Goal: Task Accomplishment & Management: Use online tool/utility

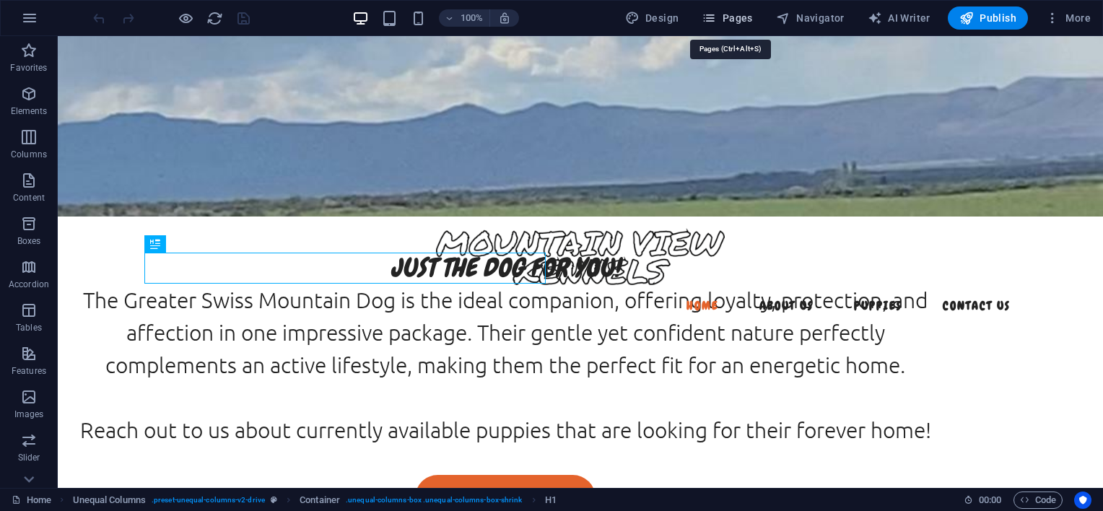
click at [716, 13] on icon "button" at bounding box center [709, 18] width 14 height 14
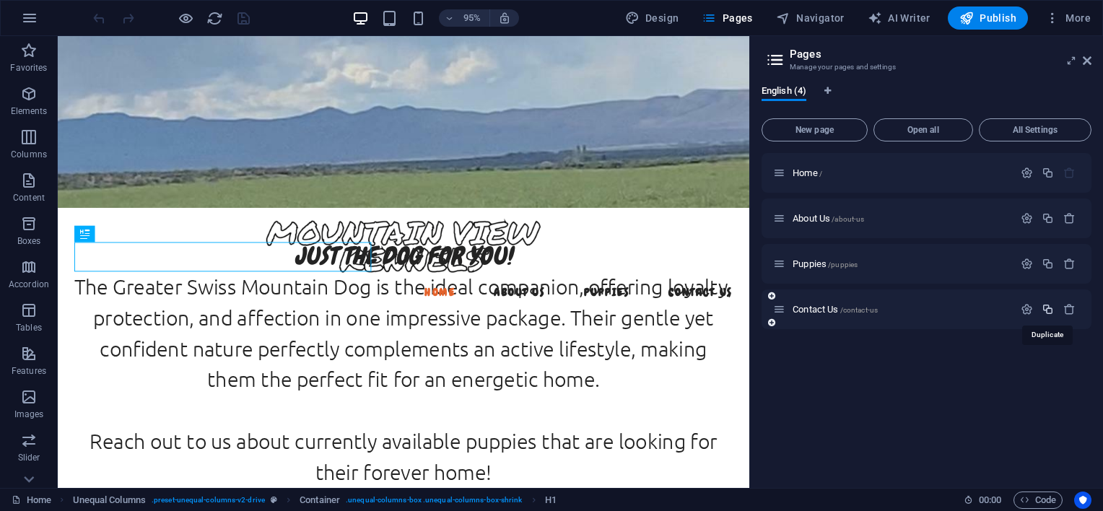
click at [1043, 305] on icon "button" at bounding box center [1048, 309] width 12 height 12
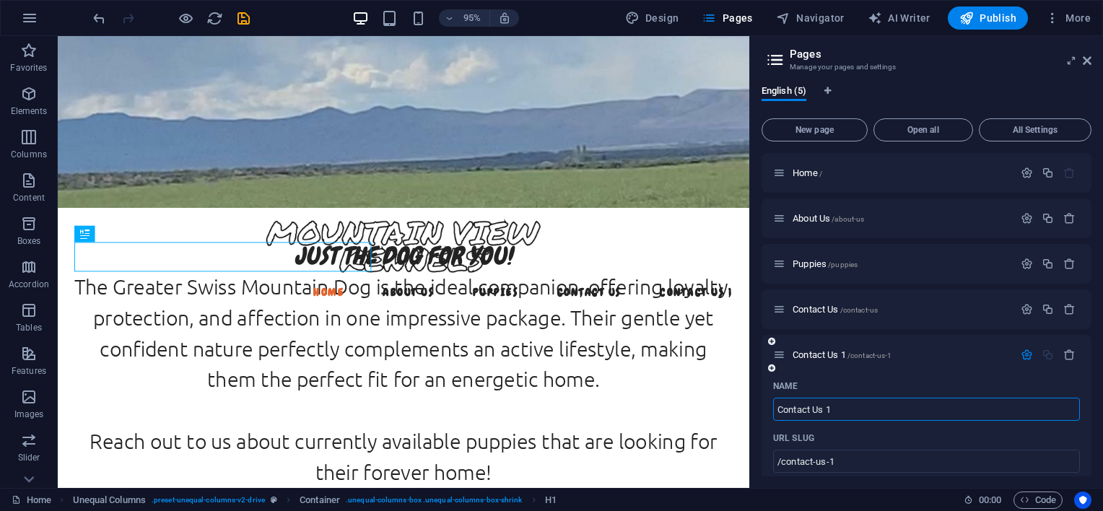
click at [891, 411] on input "Contact Us 1" at bounding box center [926, 409] width 307 height 23
click at [1021, 352] on icon "button" at bounding box center [1027, 355] width 12 height 12
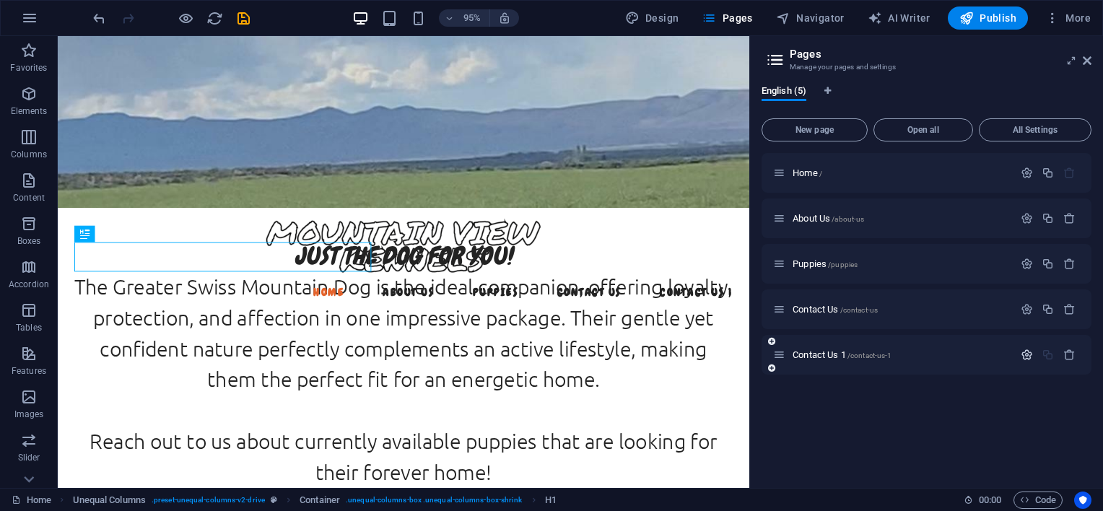
click at [1019, 352] on button "button" at bounding box center [1026, 355] width 21 height 12
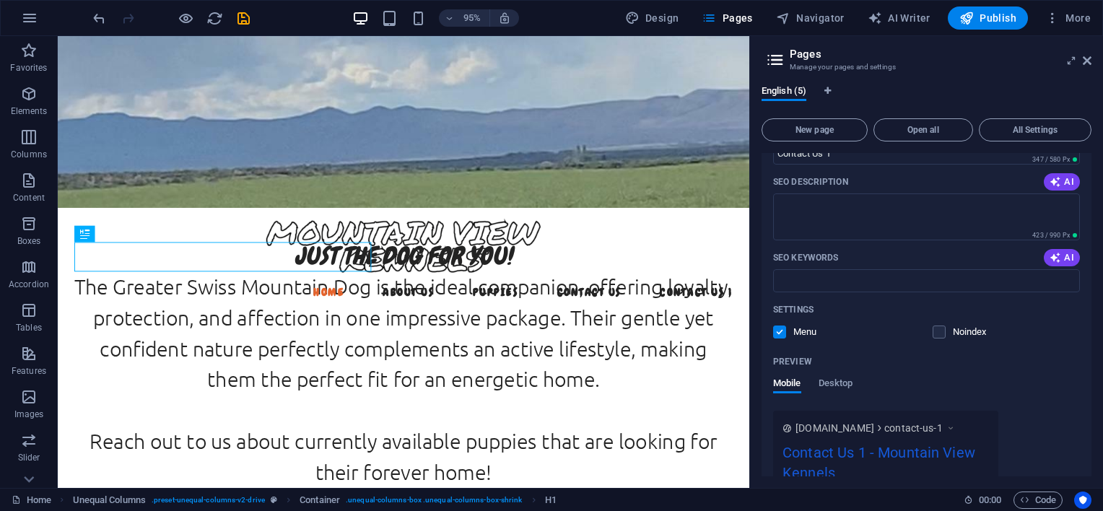
scroll to position [361, 0]
click at [780, 333] on label at bounding box center [779, 331] width 13 height 13
click at [0, 0] on input "checkbox" at bounding box center [0, 0] width 0 height 0
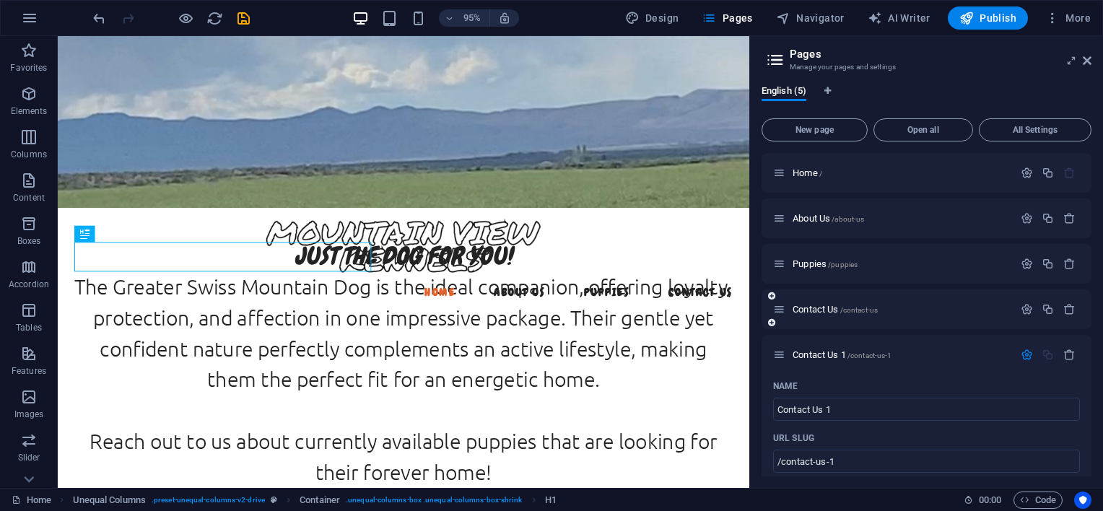
scroll to position [0, 0]
click at [830, 308] on span "Contact Us /contact-us" at bounding box center [835, 309] width 85 height 11
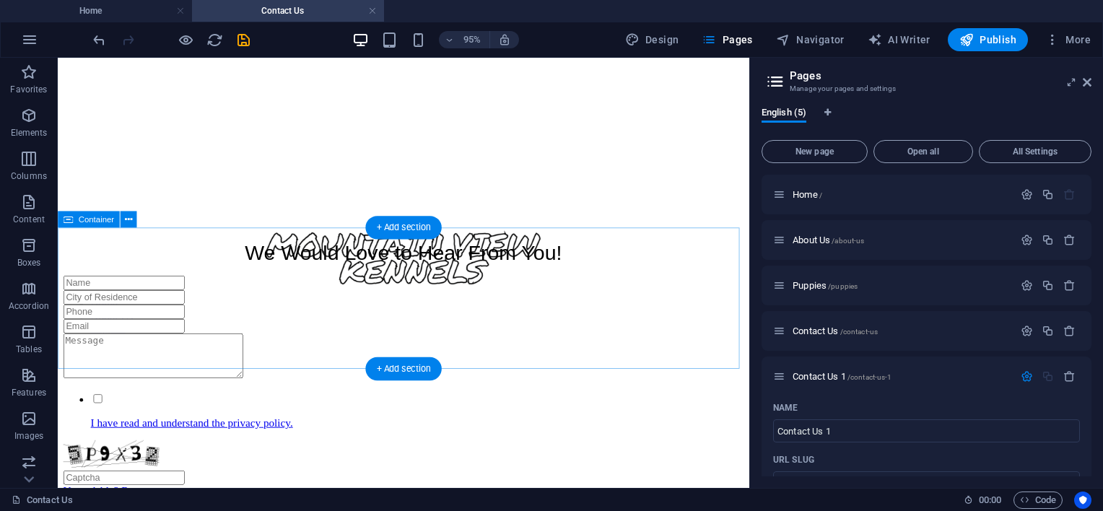
scroll to position [72, 0]
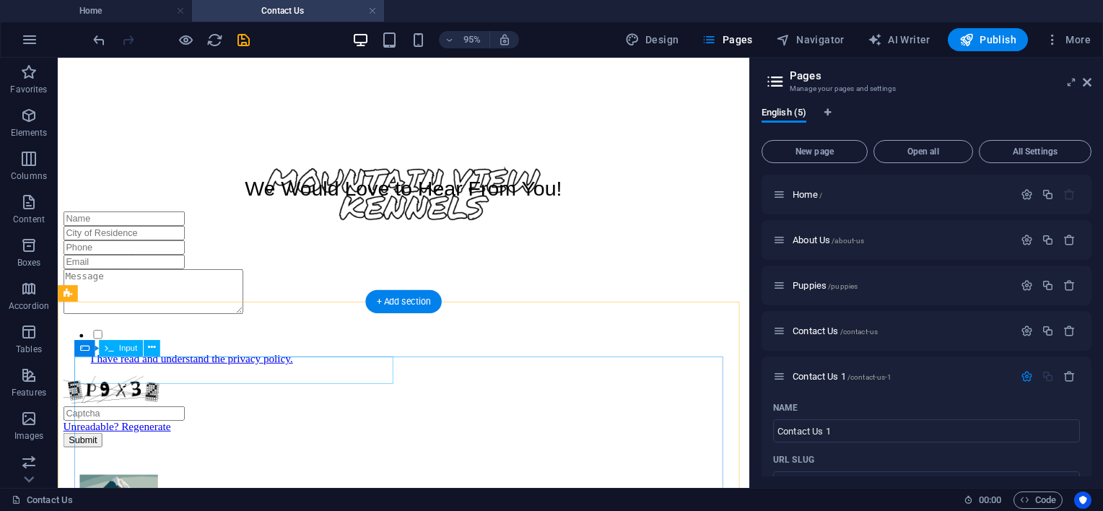
click at [204, 235] on div at bounding box center [422, 226] width 716 height 15
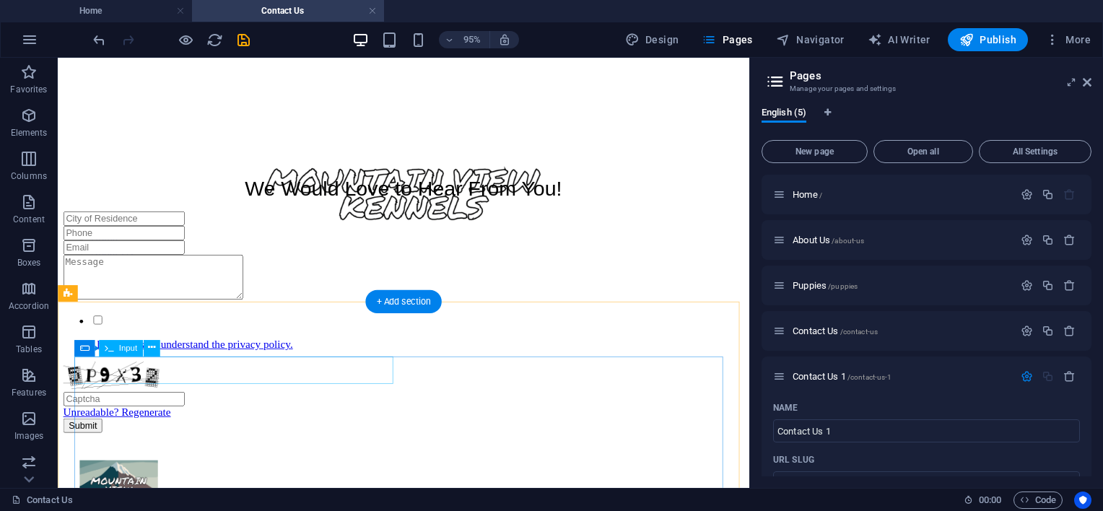
click at [202, 235] on div at bounding box center [422, 226] width 716 height 15
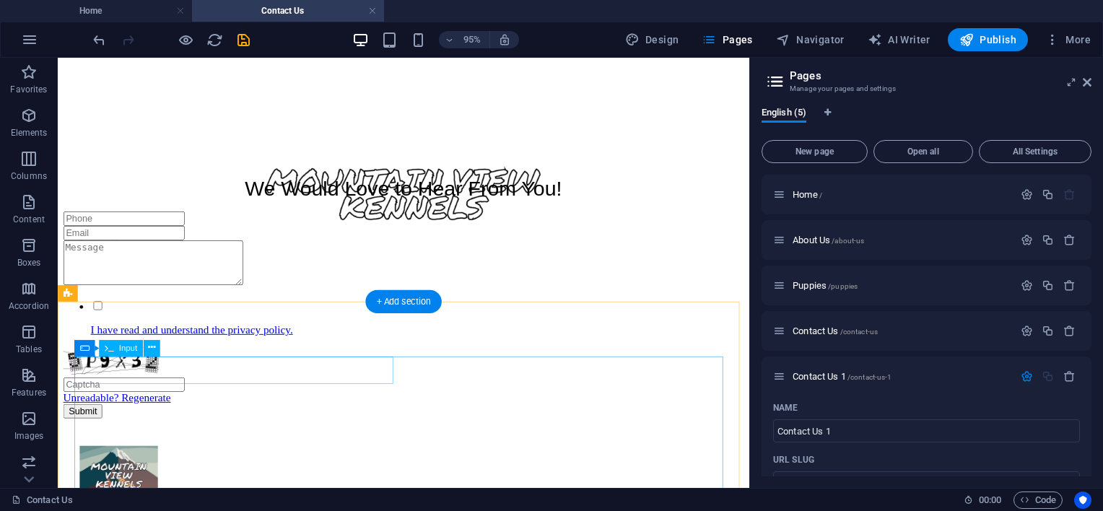
click at [202, 235] on div at bounding box center [422, 226] width 716 height 15
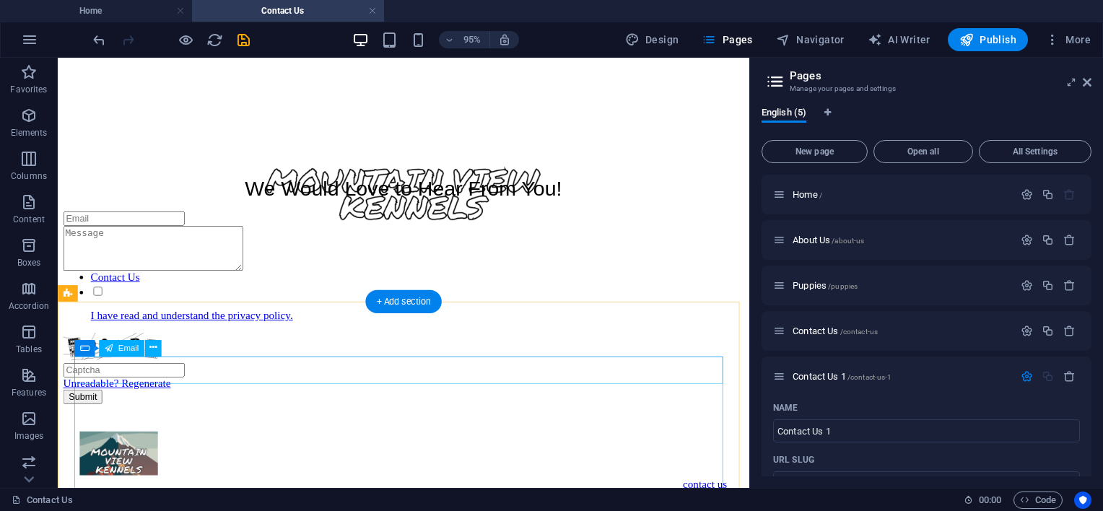
click at [202, 235] on div at bounding box center [422, 226] width 716 height 15
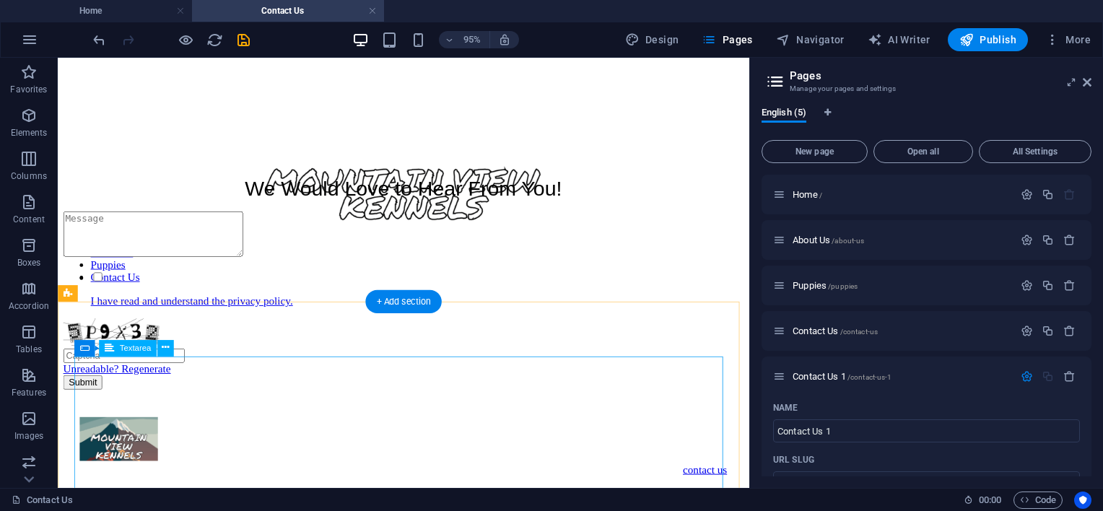
click at [202, 270] on div at bounding box center [422, 244] width 716 height 51
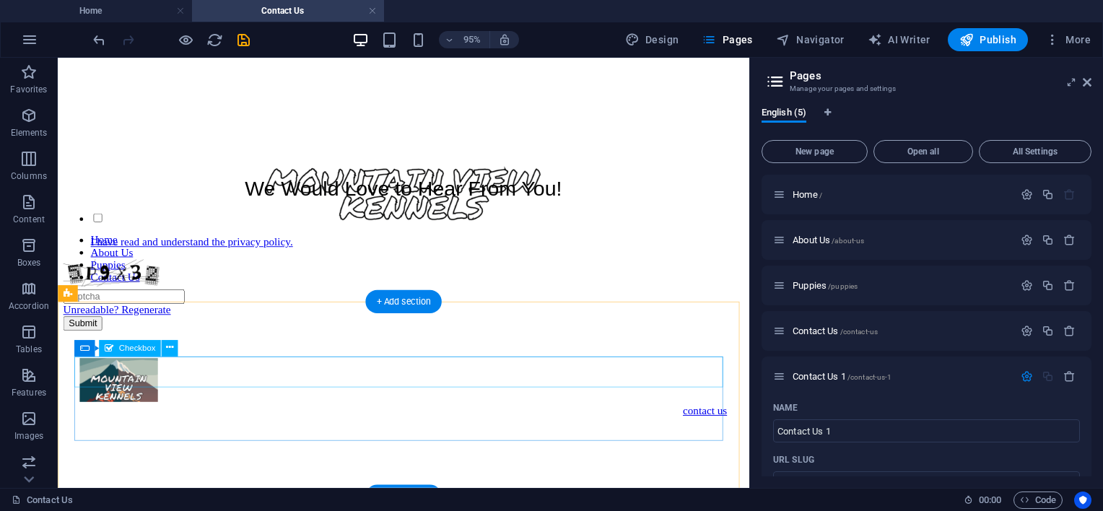
click at [165, 258] on div "I have read and understand the privacy policy." at bounding box center [422, 238] width 716 height 39
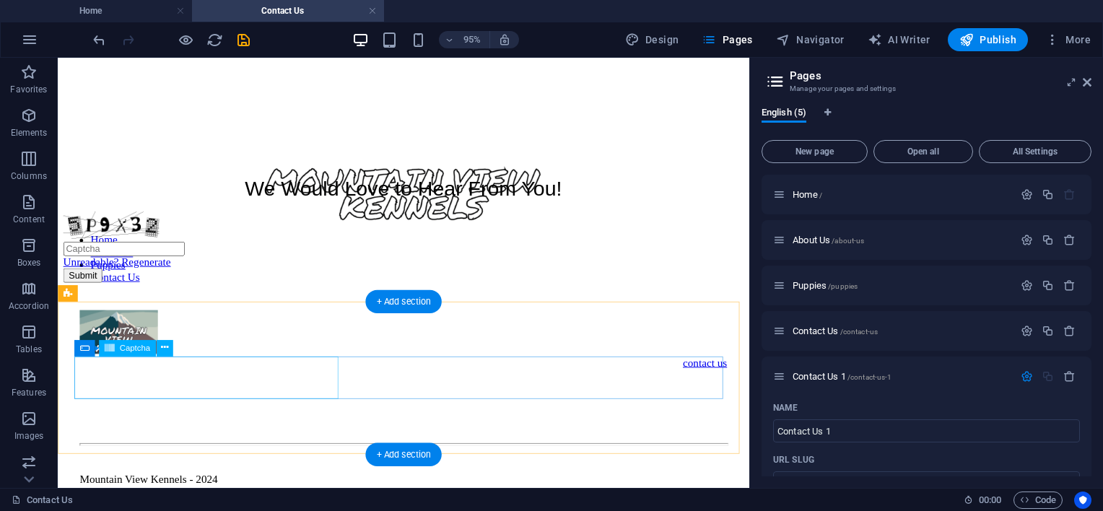
click at [165, 279] on div "Unreadable? Regenerate" at bounding box center [422, 249] width 716 height 60
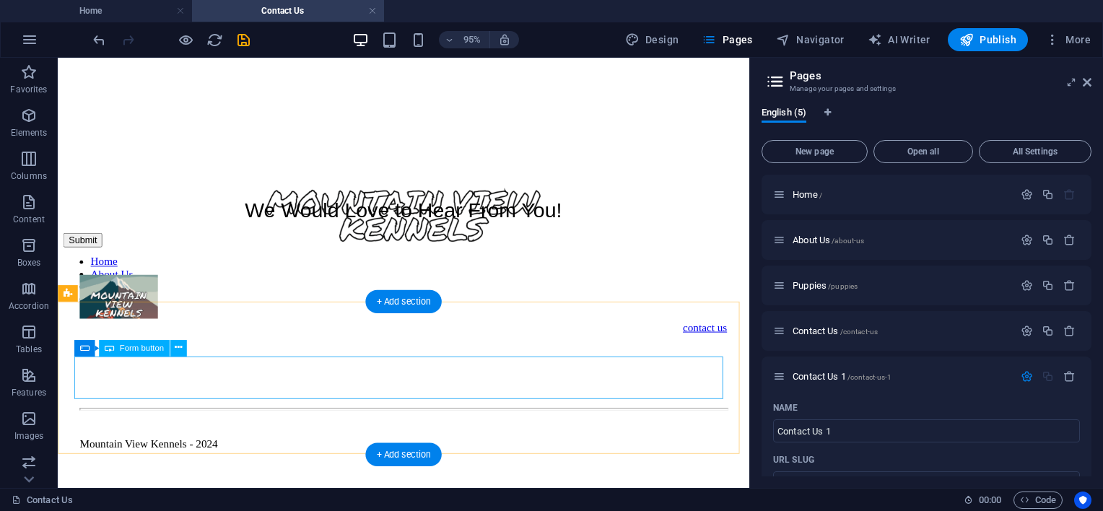
click at [165, 258] on div "Submit" at bounding box center [422, 250] width 716 height 15
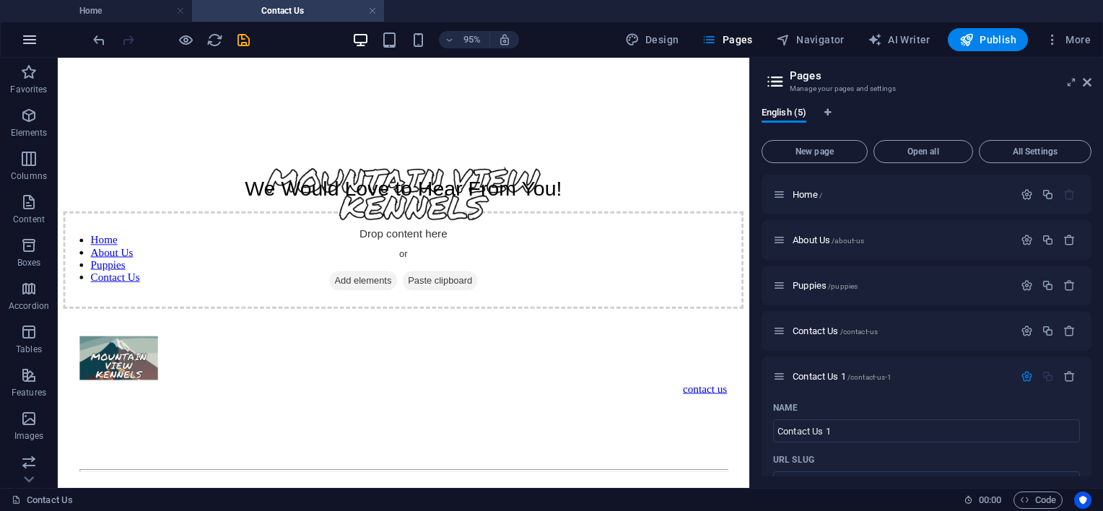
click at [22, 53] on button "button" at bounding box center [29, 39] width 35 height 35
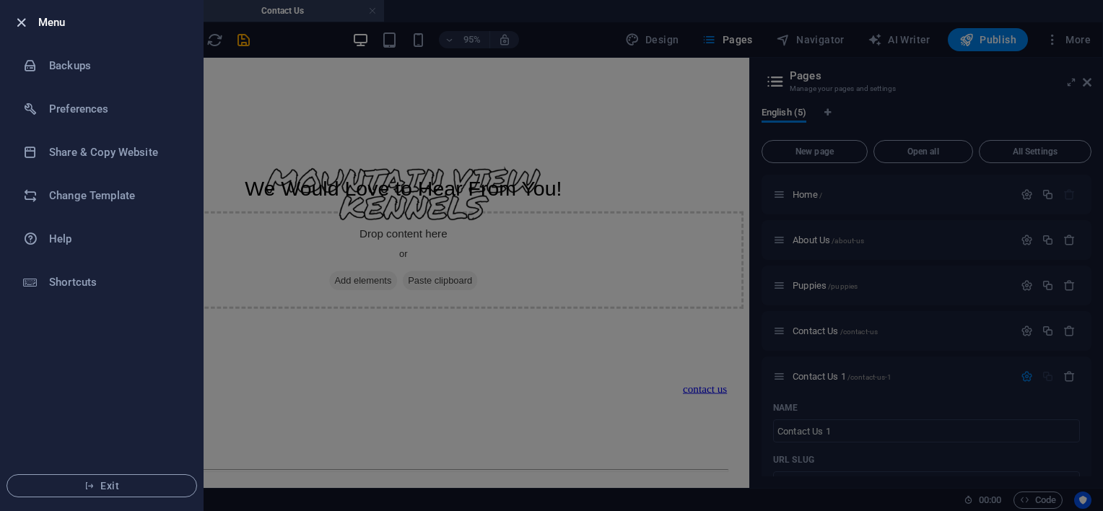
click at [17, 23] on icon "button" at bounding box center [21, 22] width 17 height 17
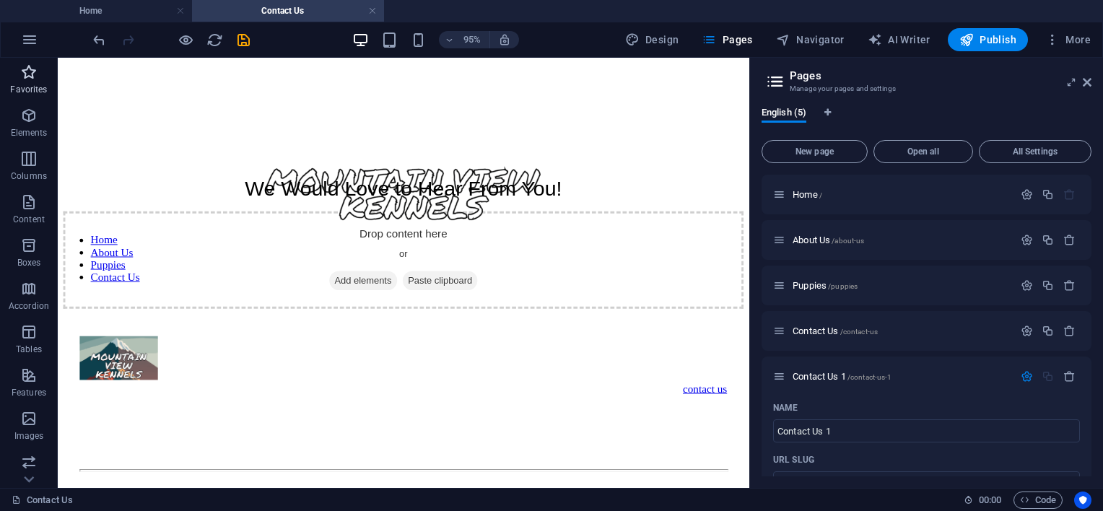
click at [17, 66] on span "Favorites" at bounding box center [29, 81] width 58 height 35
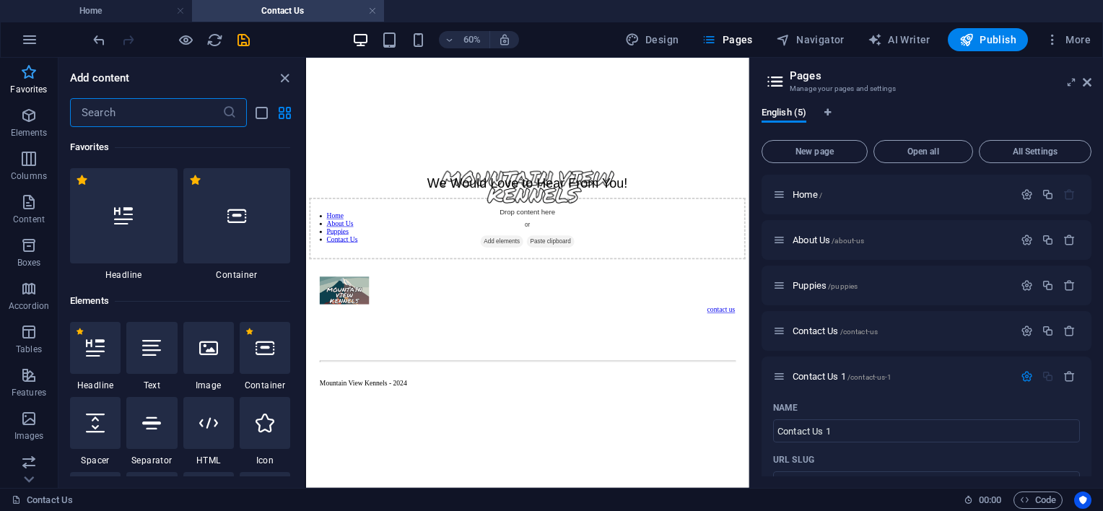
scroll to position [53, 0]
click at [165, 121] on input "text" at bounding box center [146, 112] width 152 height 29
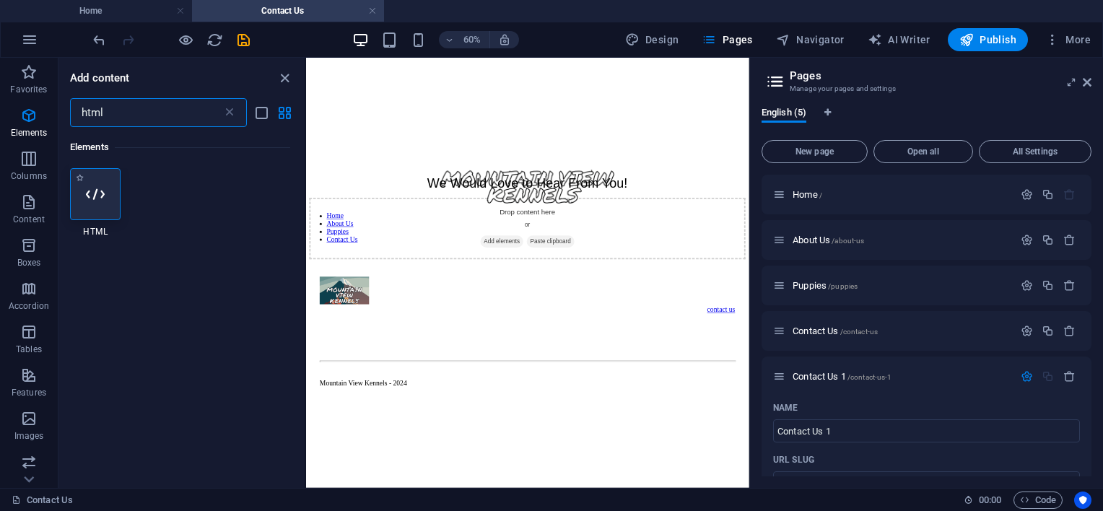
type input "html"
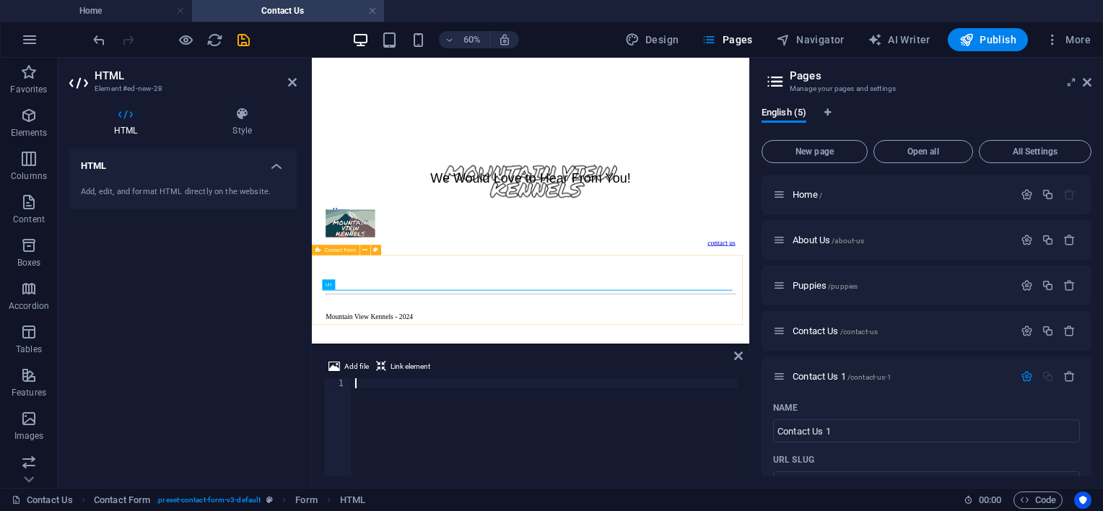
scroll to position [0, 0]
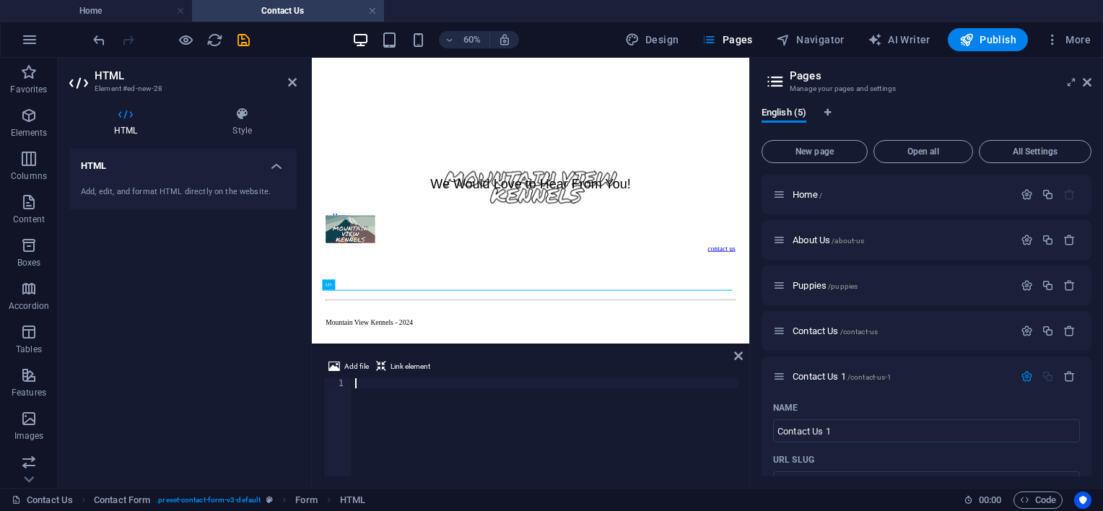
click at [176, 191] on div "Add, edit, and format HTML directly on the website." at bounding box center [183, 192] width 204 height 12
click at [517, 292] on div at bounding box center [677, 292] width 718 height 0
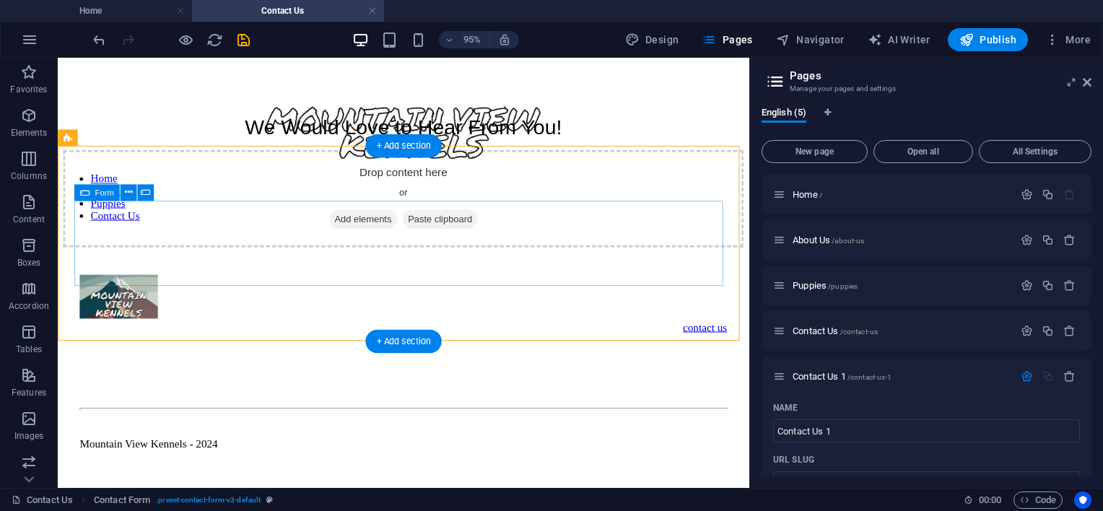
click at [511, 258] on div "Drop content here or Add elements Paste clipboard" at bounding box center [422, 206] width 716 height 103
click at [458, 258] on div "Drop content here or Add elements Paste clipboard" at bounding box center [422, 206] width 716 height 103
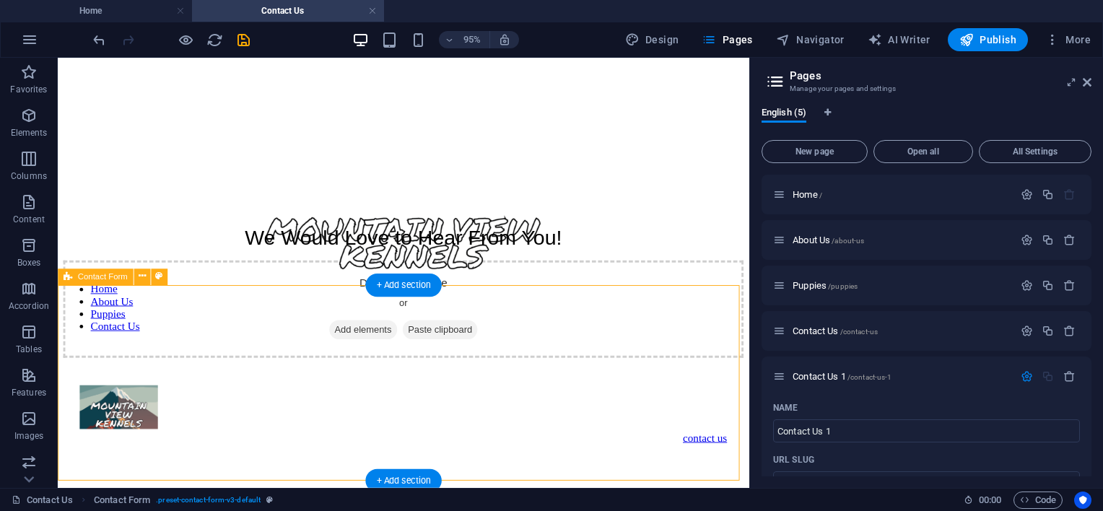
scroll to position [19, 0]
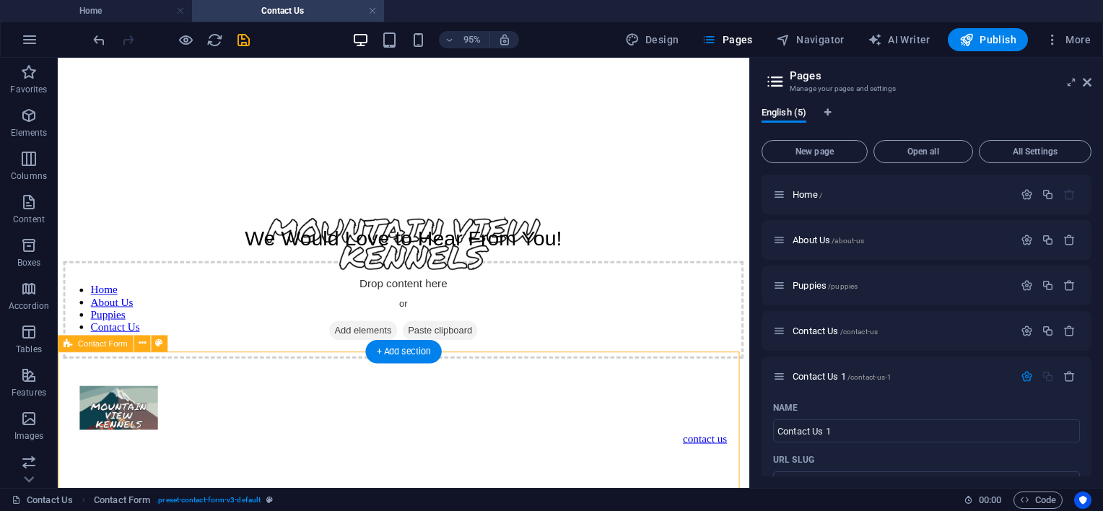
click at [474, 375] on div "Drop content here or Add elements Paste clipboard" at bounding box center [422, 323] width 716 height 103
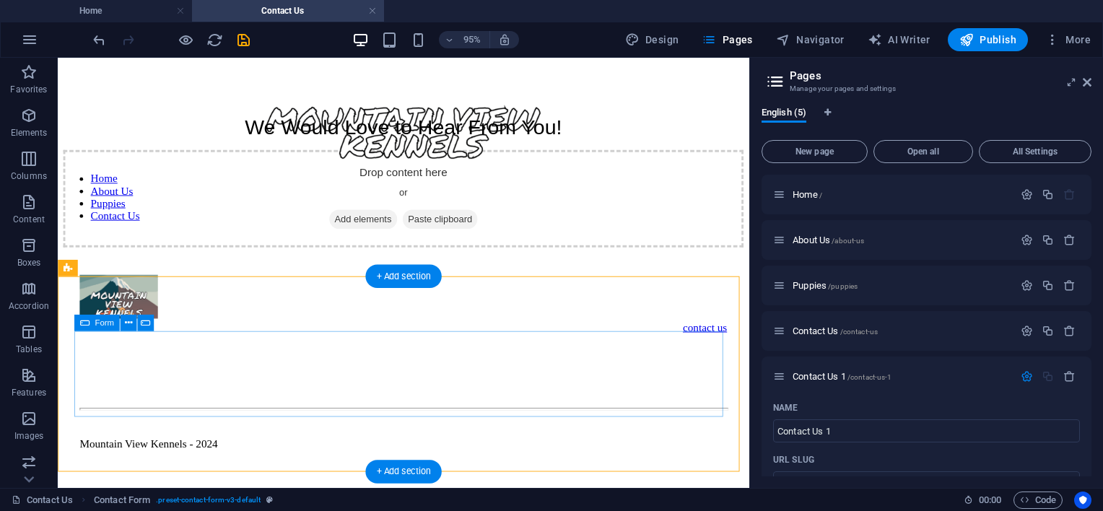
scroll to position [164, 0]
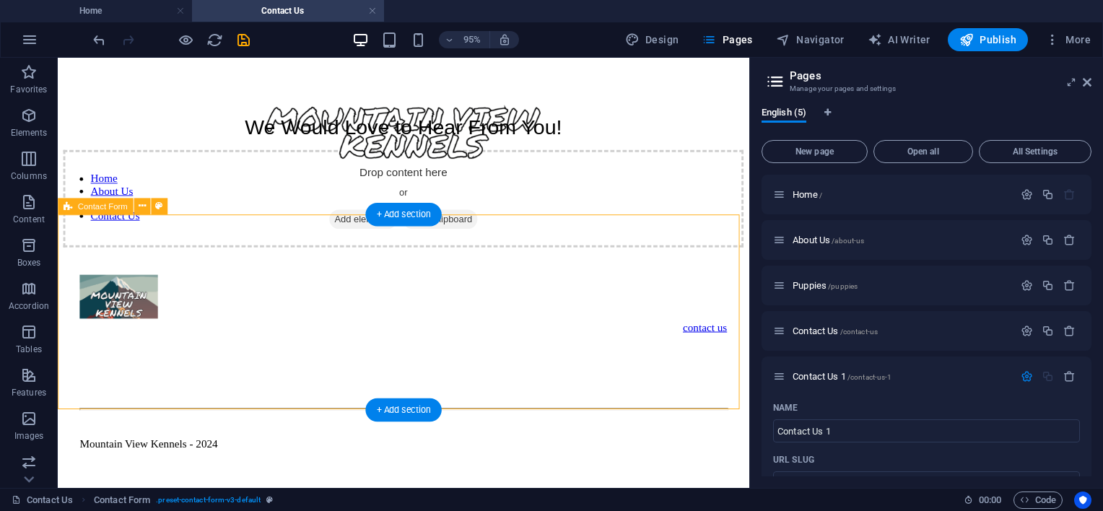
click at [266, 240] on div "Drop content here or Add elements Paste clipboard" at bounding box center [422, 206] width 716 height 103
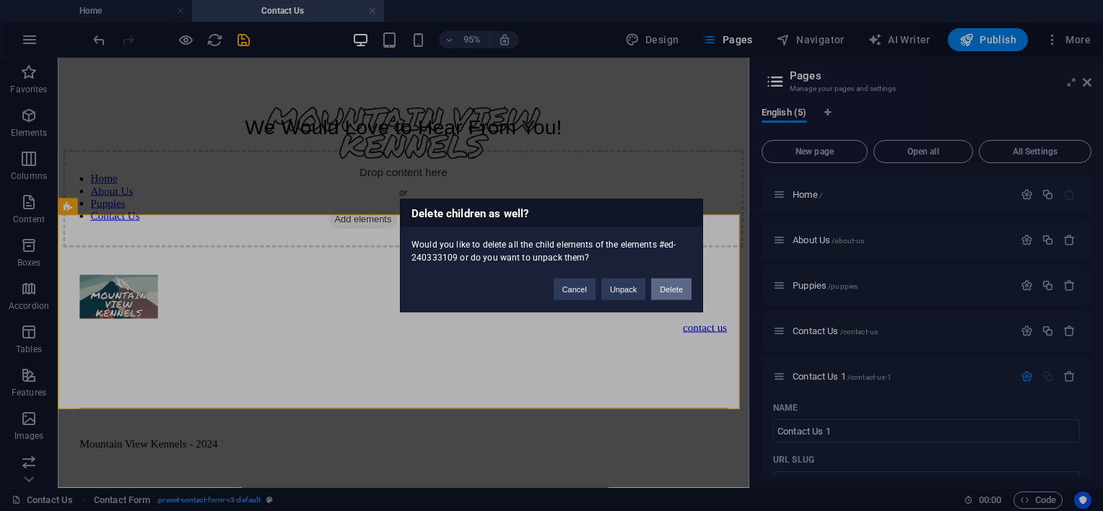
click at [667, 290] on button "Delete" at bounding box center [671, 290] width 40 height 22
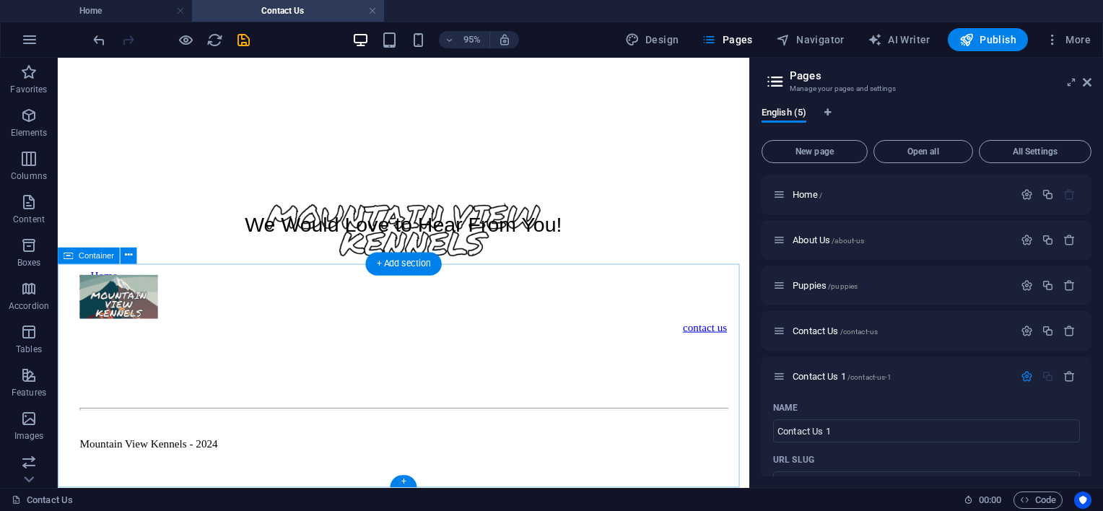
scroll to position [112, 0]
click at [390, 266] on div "+ Add section" at bounding box center [403, 263] width 76 height 23
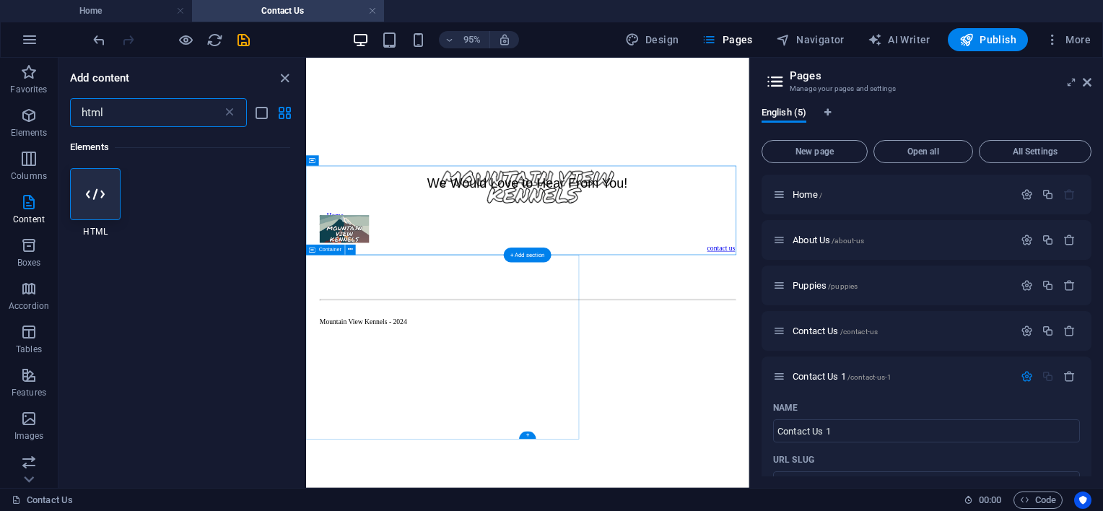
scroll to position [0, 0]
click at [101, 183] on div at bounding box center [95, 194] width 51 height 52
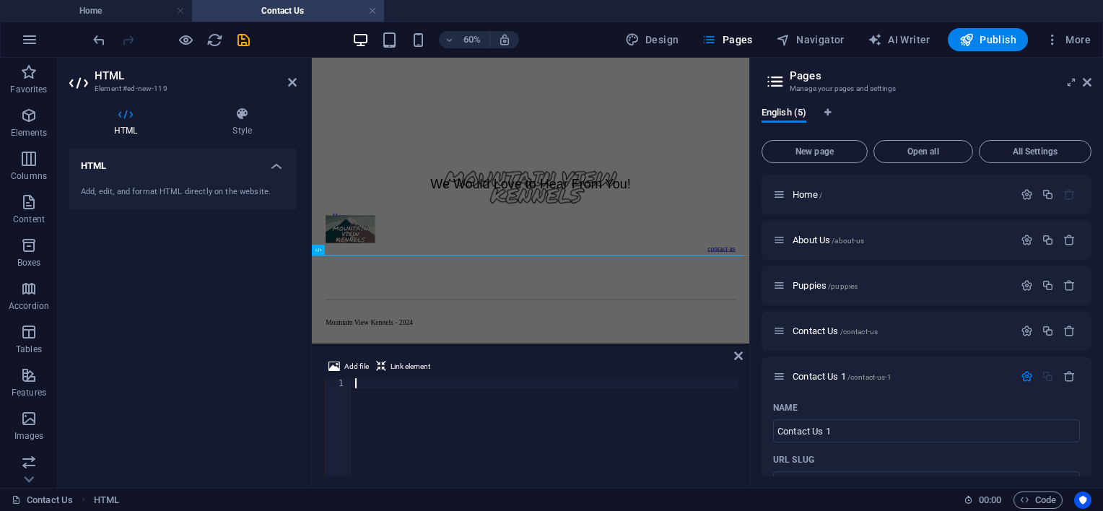
click at [465, 391] on div at bounding box center [544, 437] width 385 height 118
type textarea "<iframe width="640px" height="480px" src="[URL][DOMAIN_NAME]" frameborder="0" m…"
click at [409, 367] on span "Link element" at bounding box center [411, 366] width 40 height 17
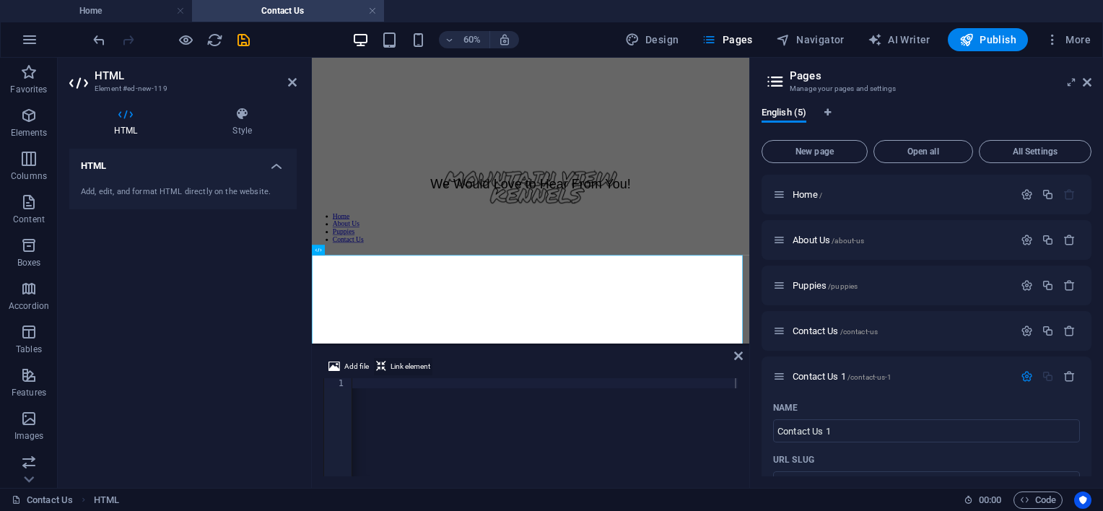
click at [409, 366] on span "Link element" at bounding box center [411, 366] width 40 height 17
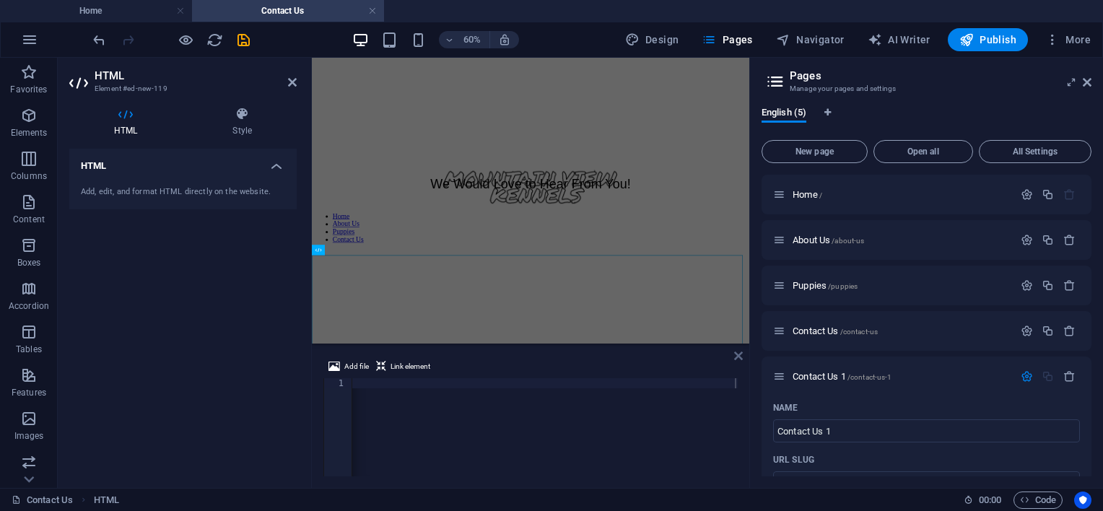
click at [738, 354] on icon at bounding box center [738, 356] width 9 height 12
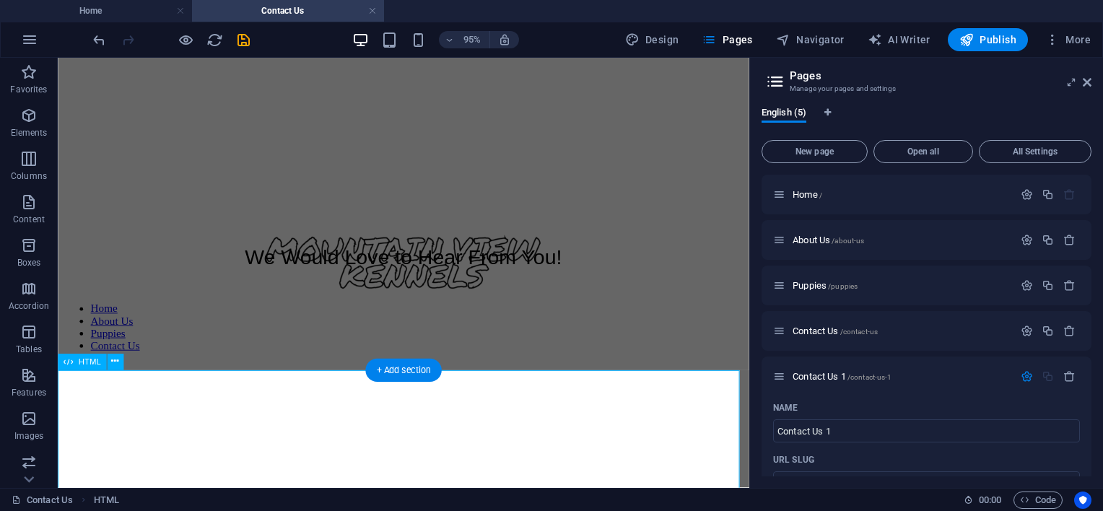
click at [696, 417] on div at bounding box center [422, 466] width 716 height 349
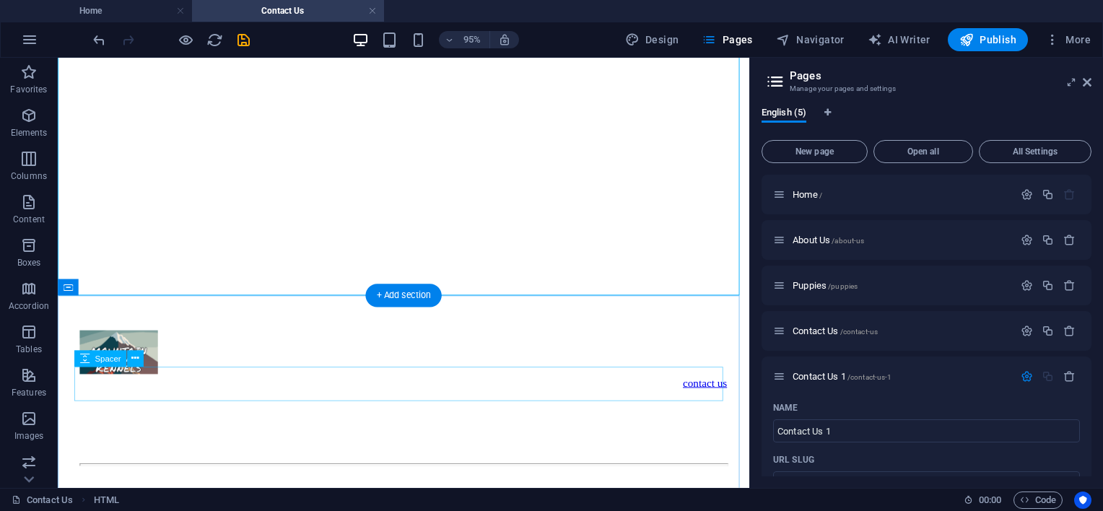
scroll to position [289, 0]
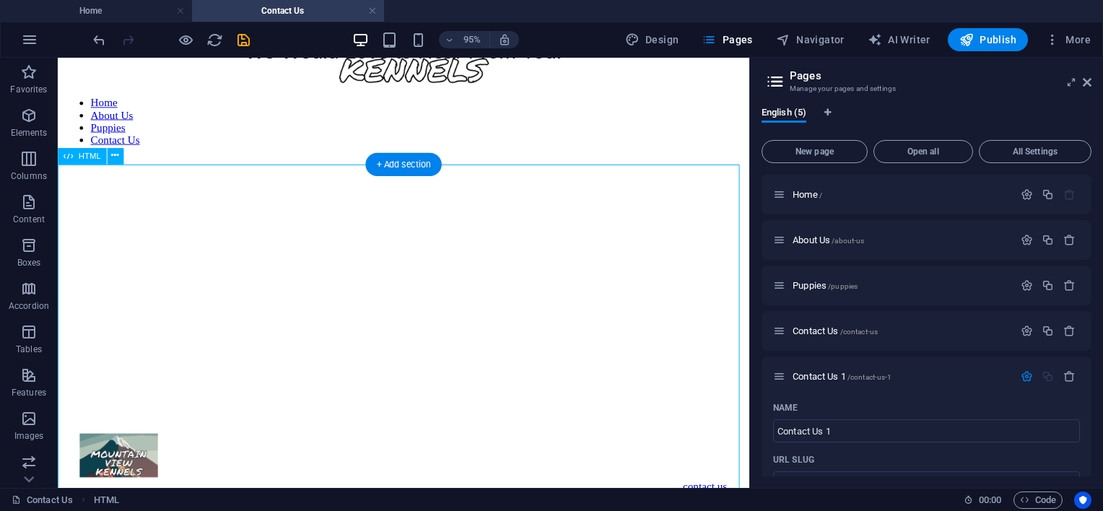
click at [160, 424] on div at bounding box center [422, 249] width 716 height 349
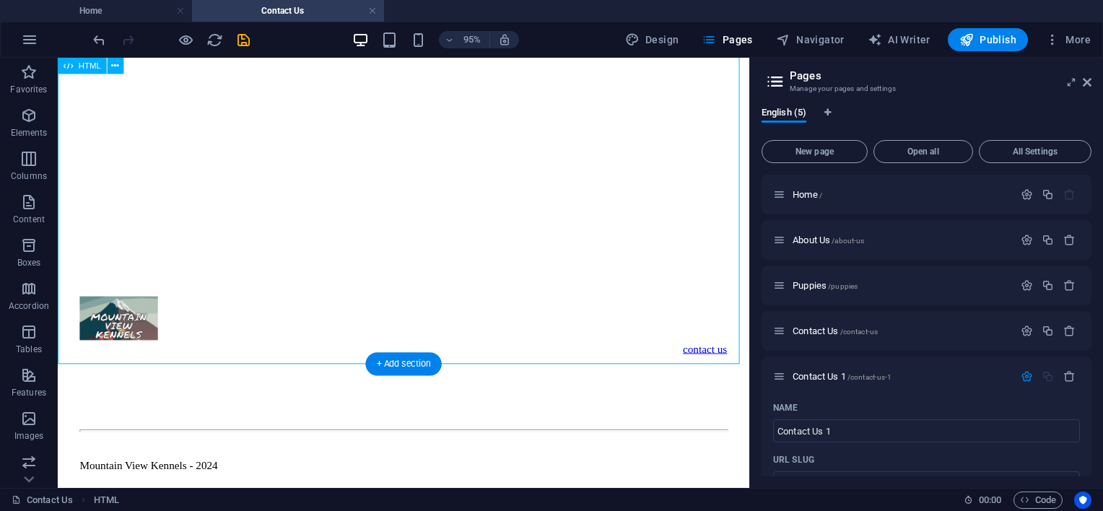
click at [162, 280] on div at bounding box center [422, 105] width 716 height 349
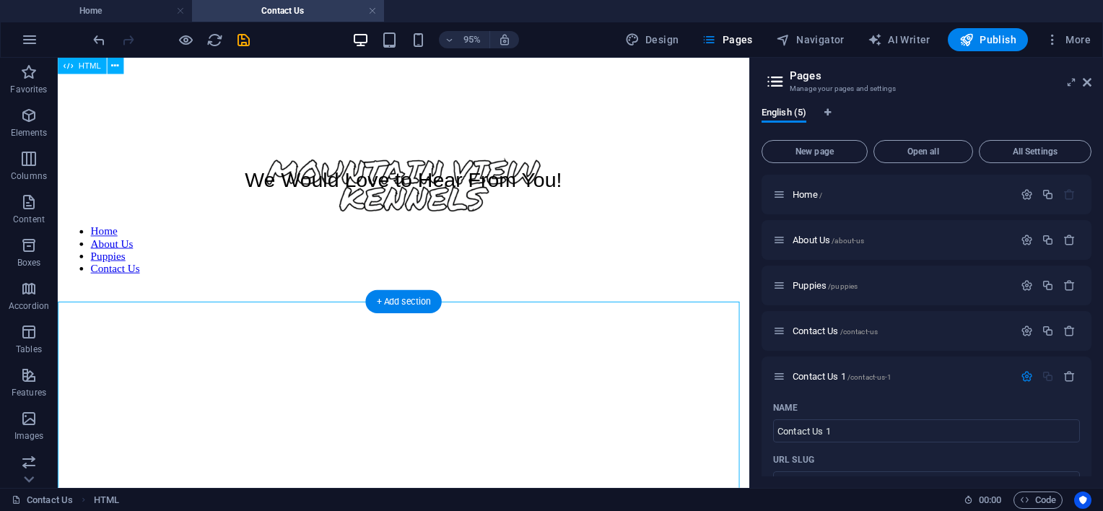
scroll to position [72, 0]
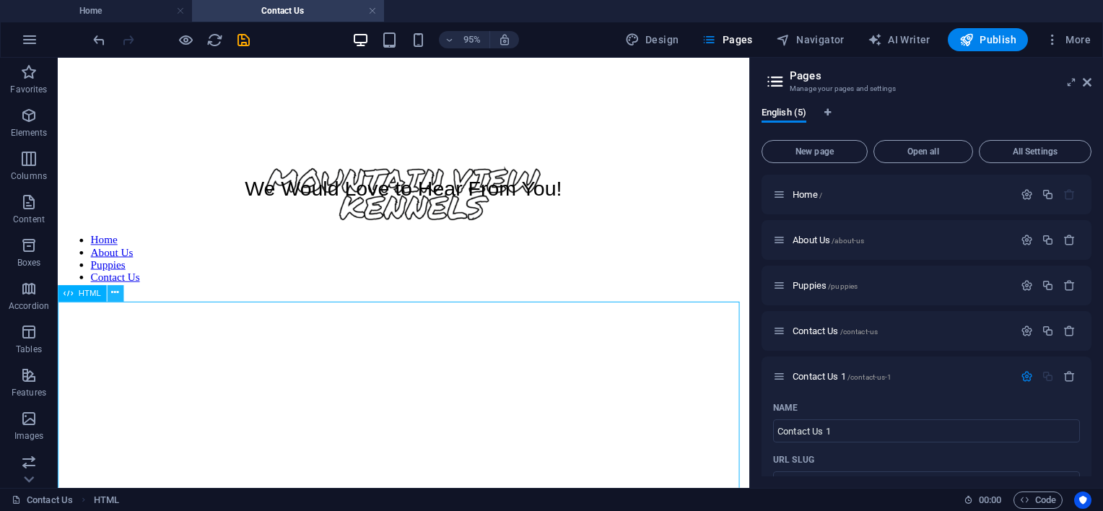
click at [113, 288] on icon at bounding box center [114, 294] width 7 height 14
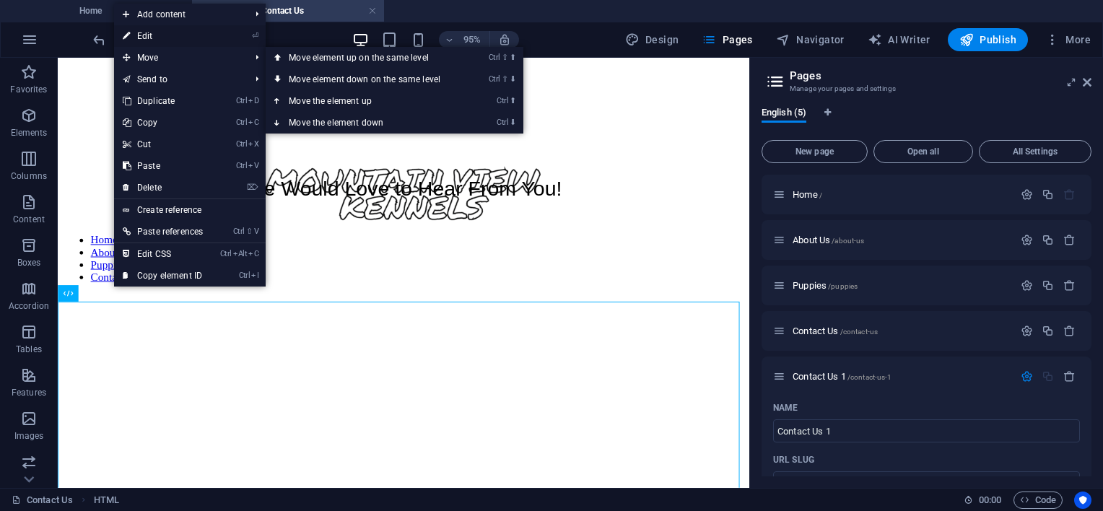
click at [196, 26] on link "⏎ Edit" at bounding box center [162, 36] width 97 height 22
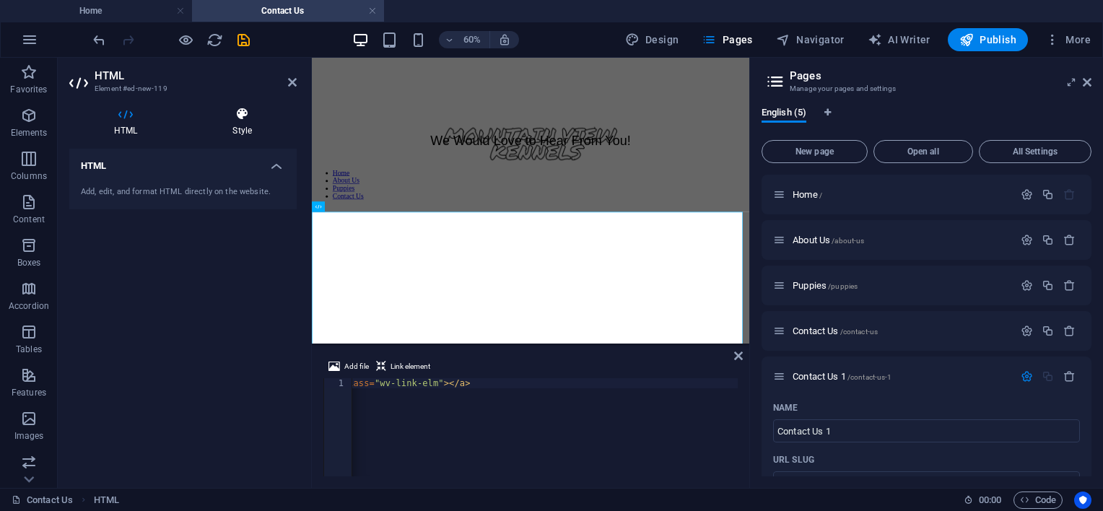
click at [231, 120] on icon at bounding box center [242, 114] width 109 height 14
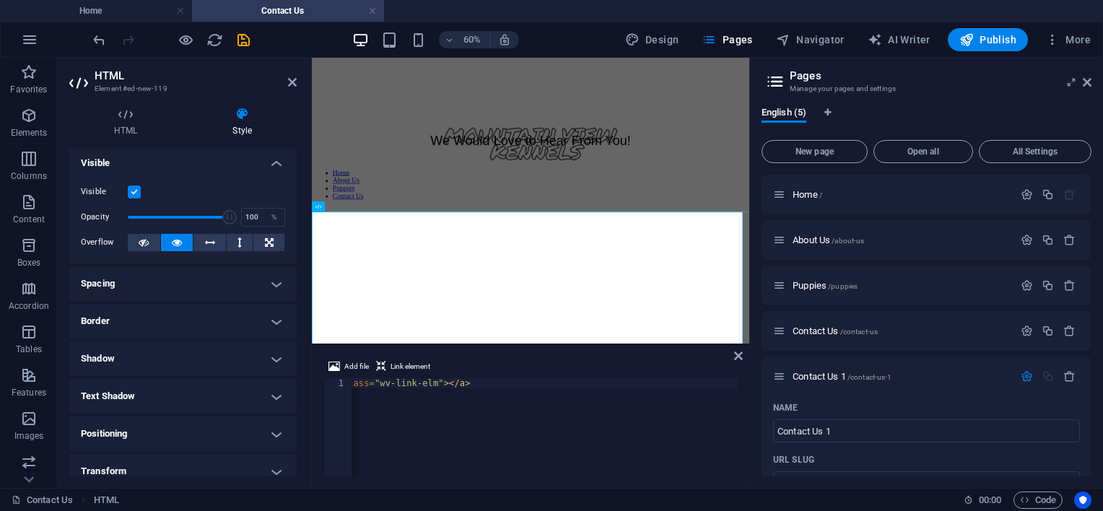
scroll to position [0, 0]
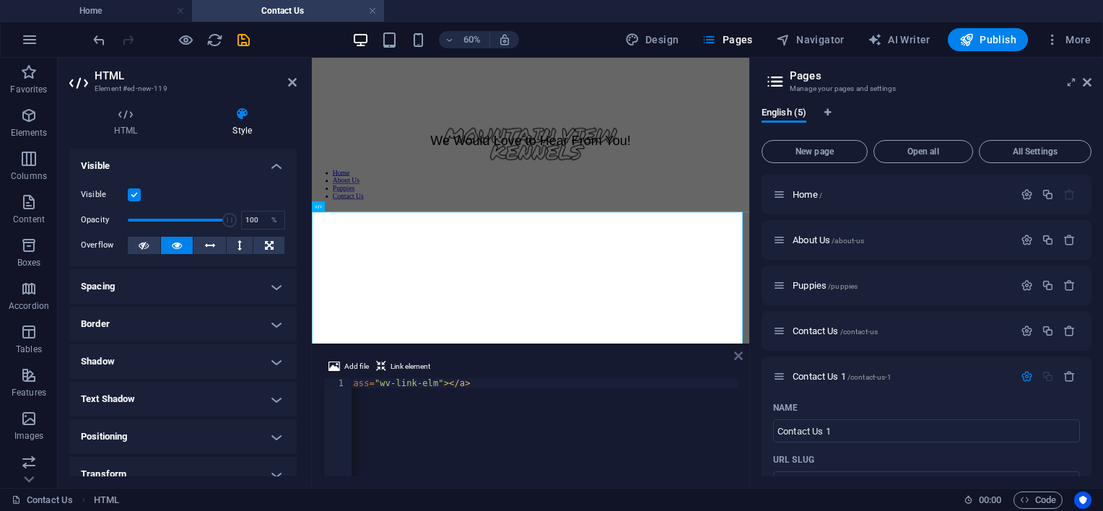
click at [740, 360] on icon at bounding box center [738, 356] width 9 height 12
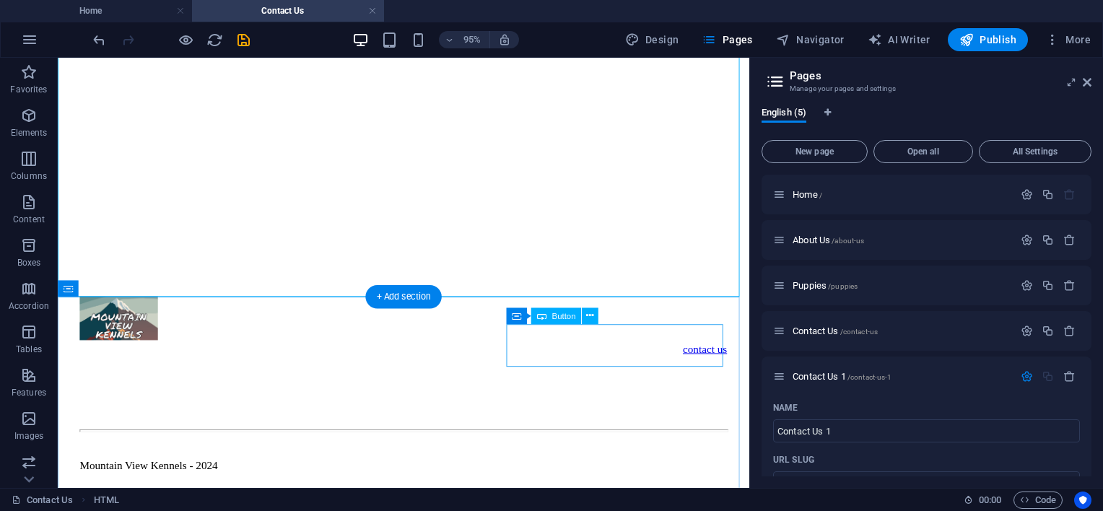
scroll to position [361, 0]
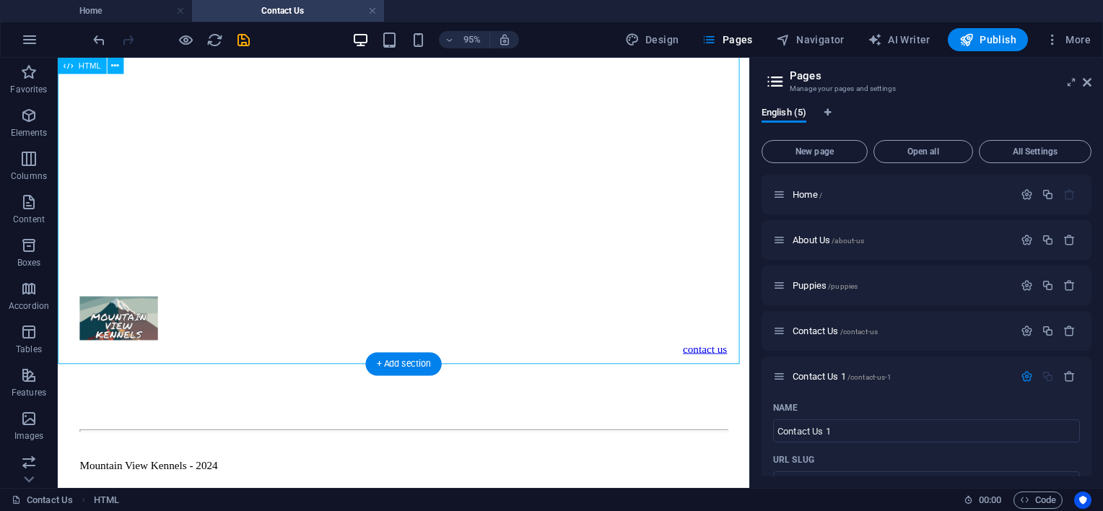
click at [134, 280] on div at bounding box center [422, 105] width 716 height 349
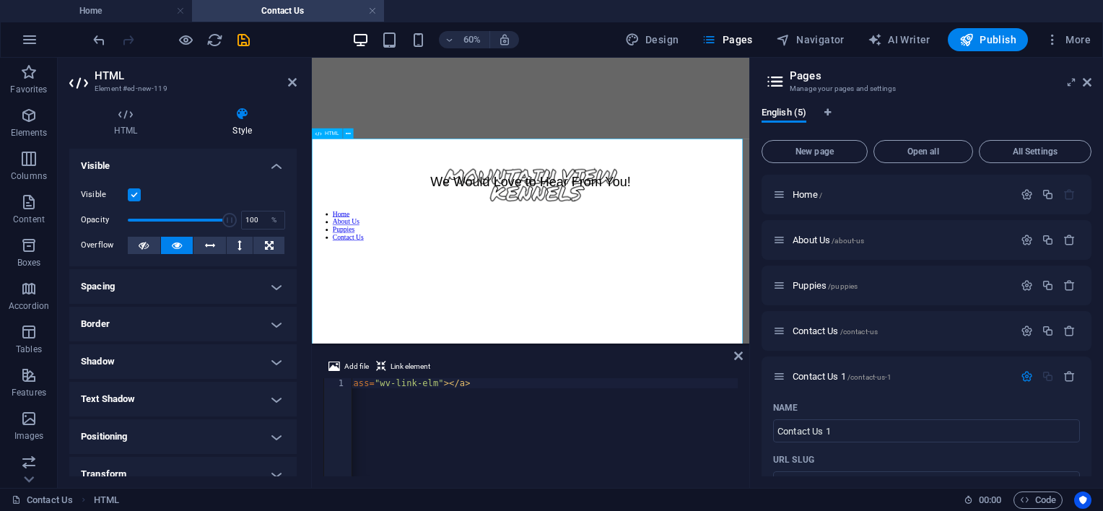
scroll to position [0, 0]
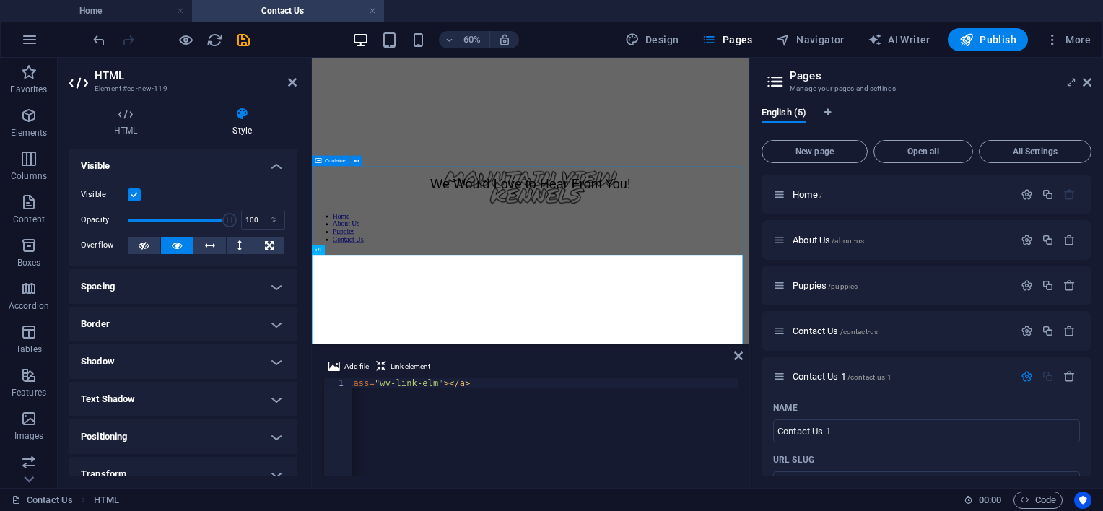
click at [407, 280] on div "We Would Love to Hear From You!" at bounding box center [677, 268] width 718 height 25
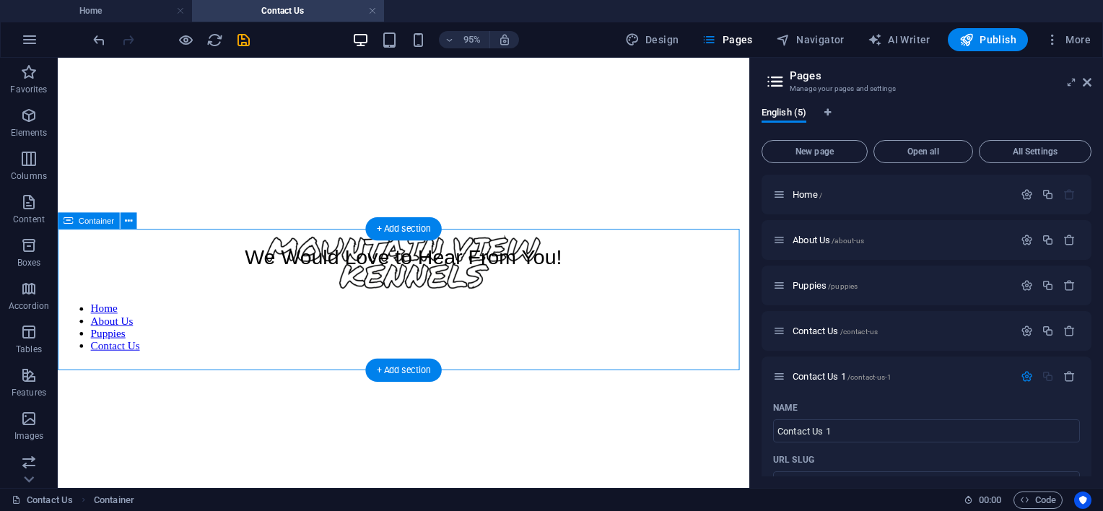
click at [161, 280] on div "We Would Love to Hear From You!" at bounding box center [422, 268] width 716 height 25
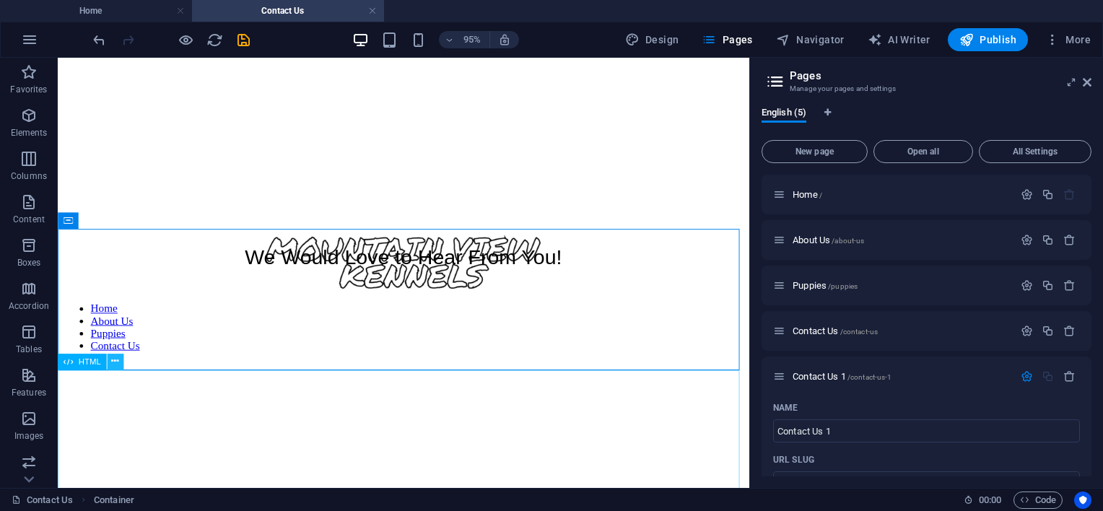
click at [115, 367] on icon at bounding box center [114, 362] width 7 height 14
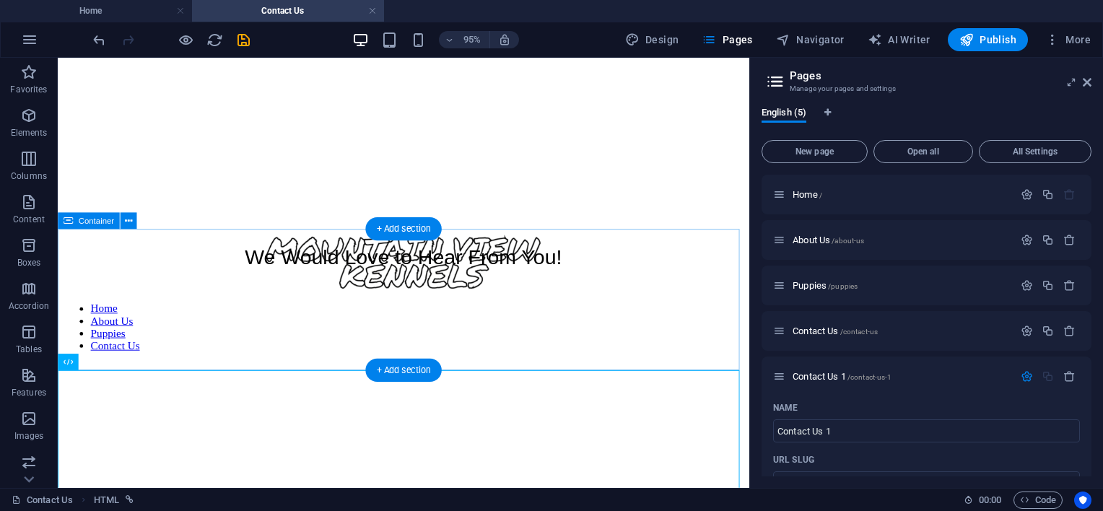
click at [422, 280] on div "We Would Love to Hear From You!" at bounding box center [422, 268] width 716 height 25
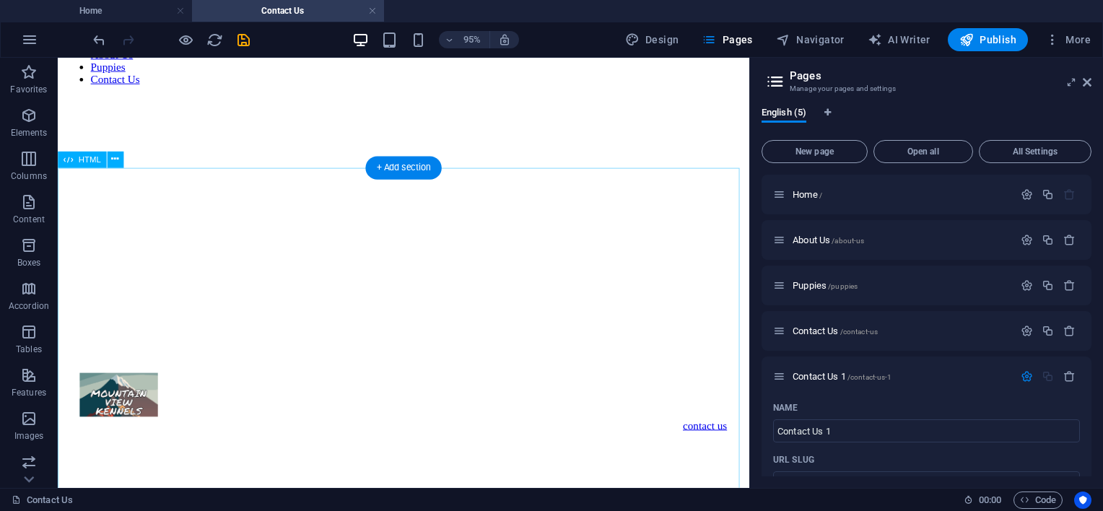
scroll to position [361, 0]
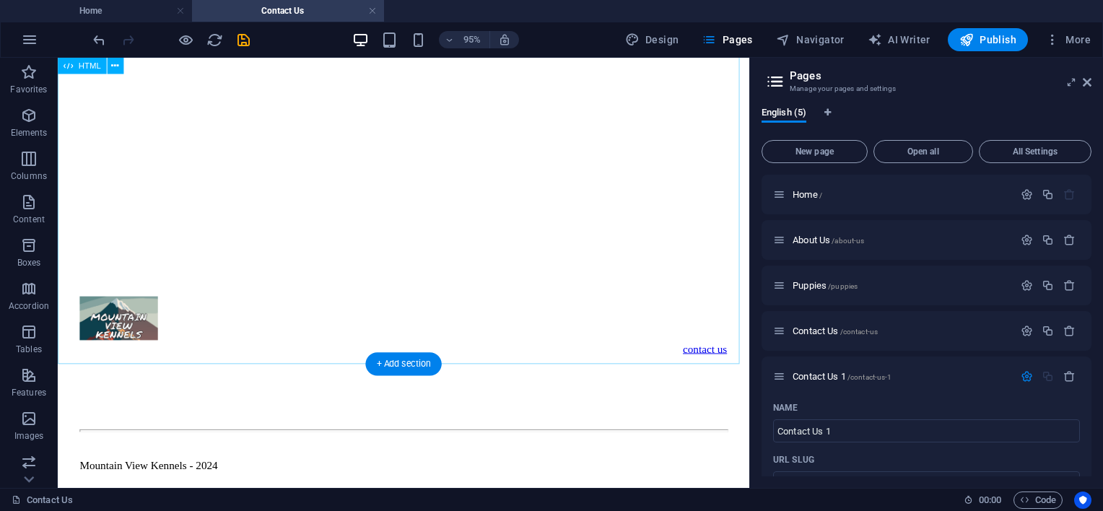
click at [662, 280] on div at bounding box center [422, 105] width 716 height 349
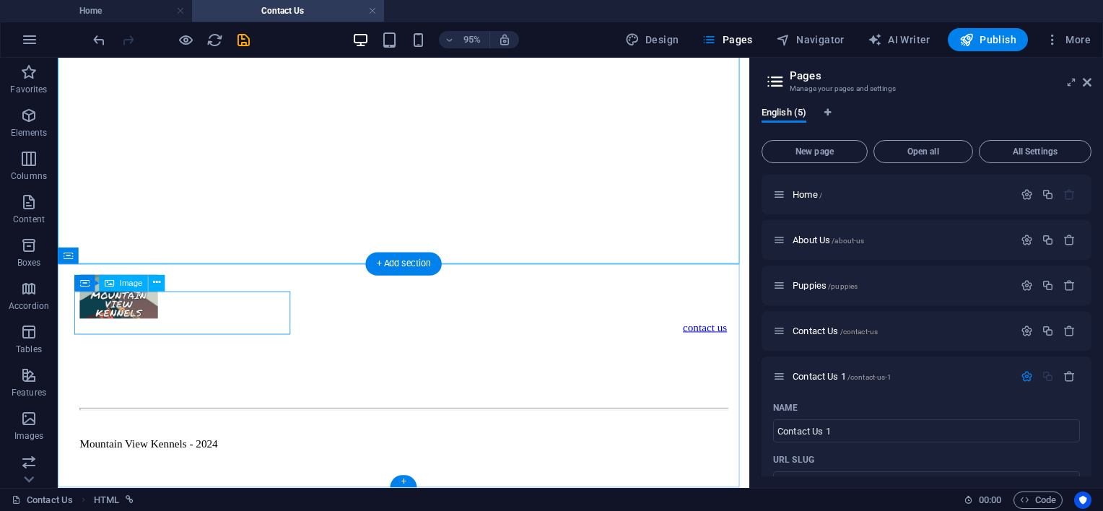
scroll to position [394, 0]
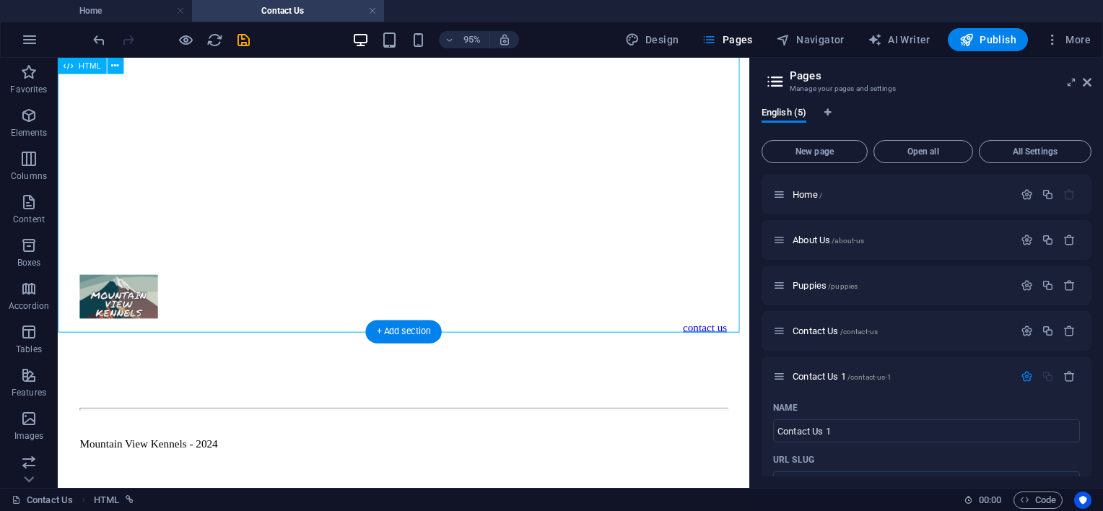
click at [146, 258] on div at bounding box center [422, 82] width 716 height 349
click at [147, 258] on div at bounding box center [422, 82] width 716 height 349
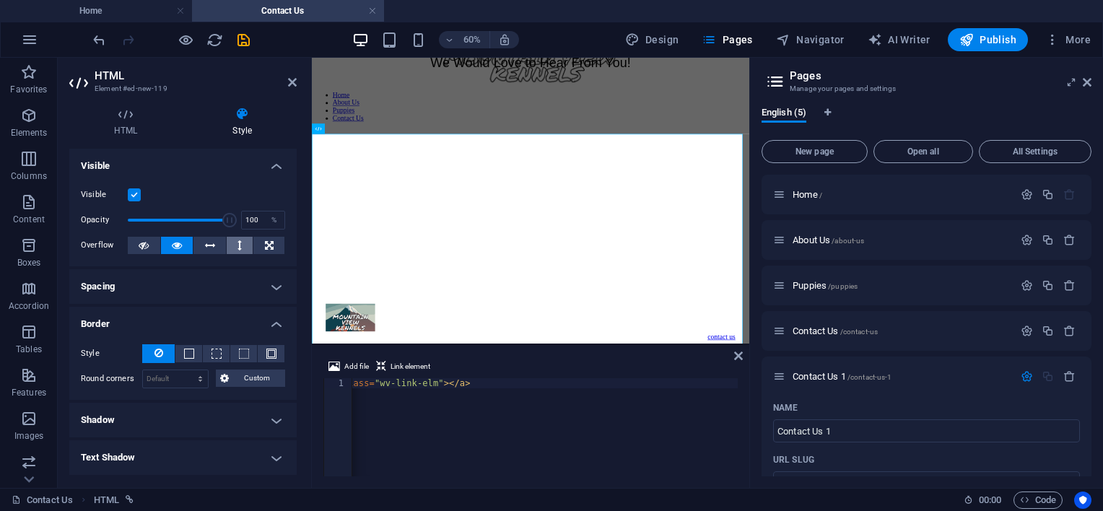
click at [231, 244] on button at bounding box center [240, 245] width 27 height 17
click at [354, 439] on div at bounding box center [677, 264] width 718 height 349
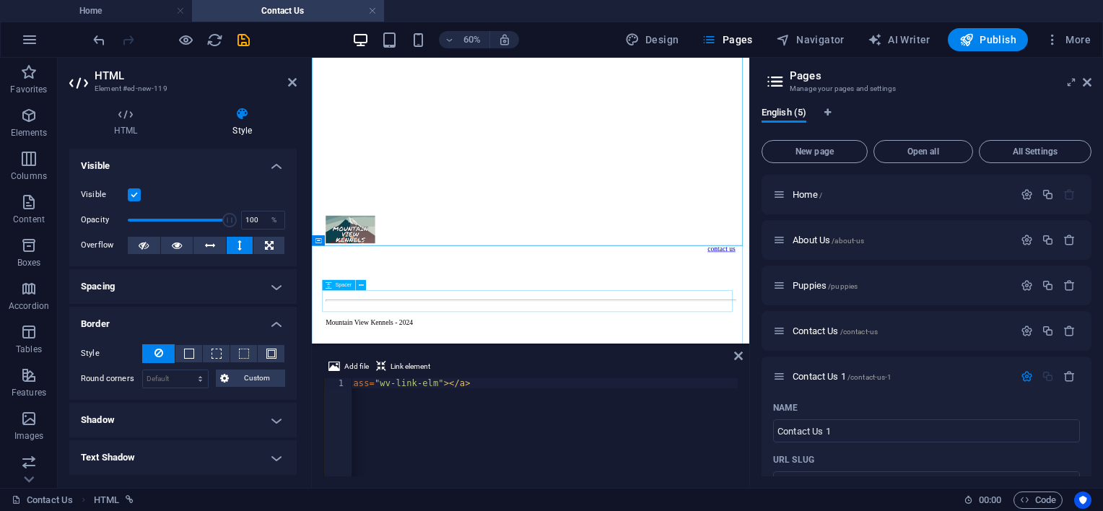
scroll to position [347, 0]
click at [265, 245] on icon at bounding box center [269, 245] width 9 height 17
click at [284, 81] on h2 "HTML" at bounding box center [196, 75] width 202 height 13
click at [287, 81] on header "HTML Element #ed-new-119" at bounding box center [182, 77] width 227 height 38
click at [291, 82] on icon at bounding box center [292, 83] width 9 height 12
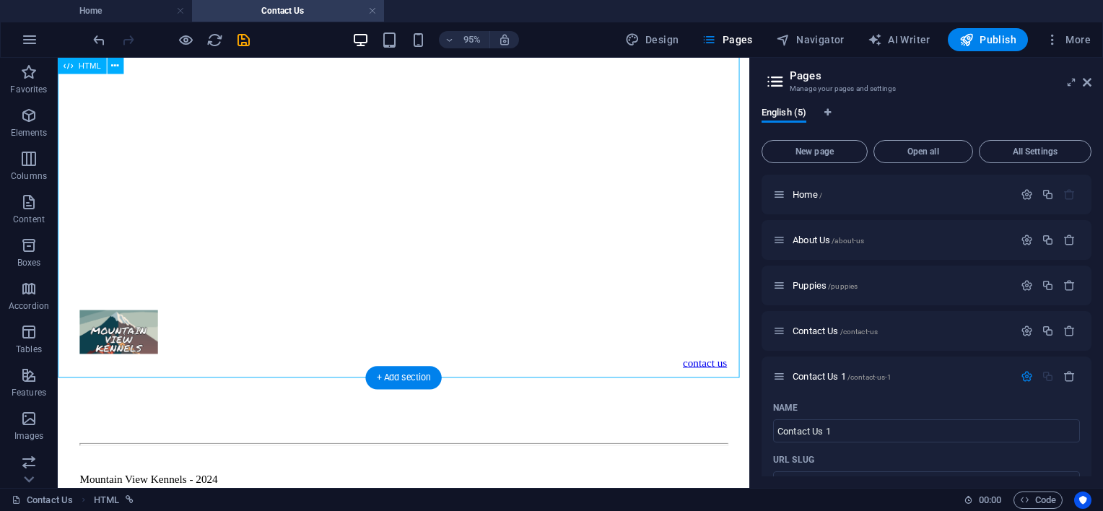
click at [107, 295] on div at bounding box center [422, 119] width 716 height 349
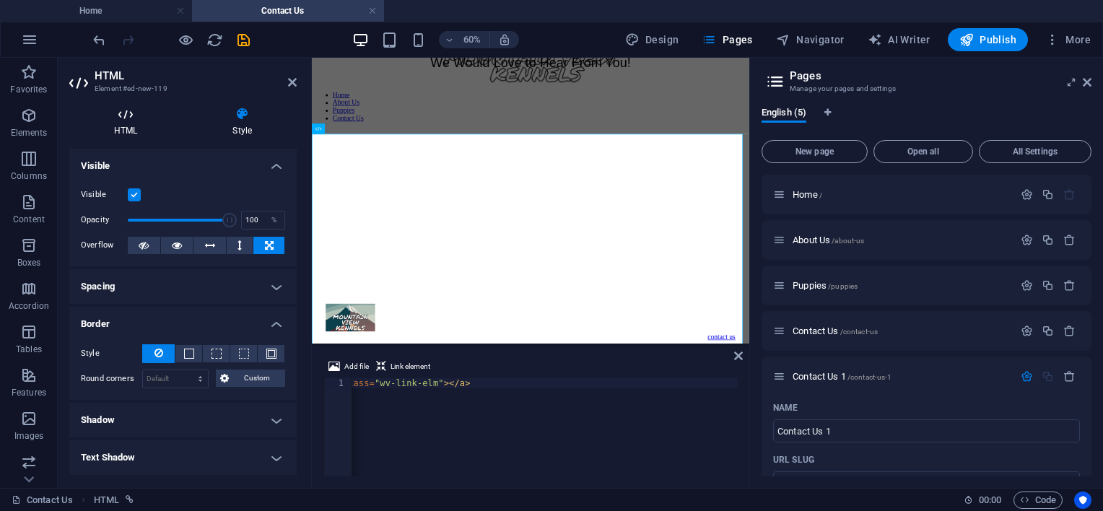
click at [136, 128] on h4 "HTML" at bounding box center [128, 122] width 118 height 30
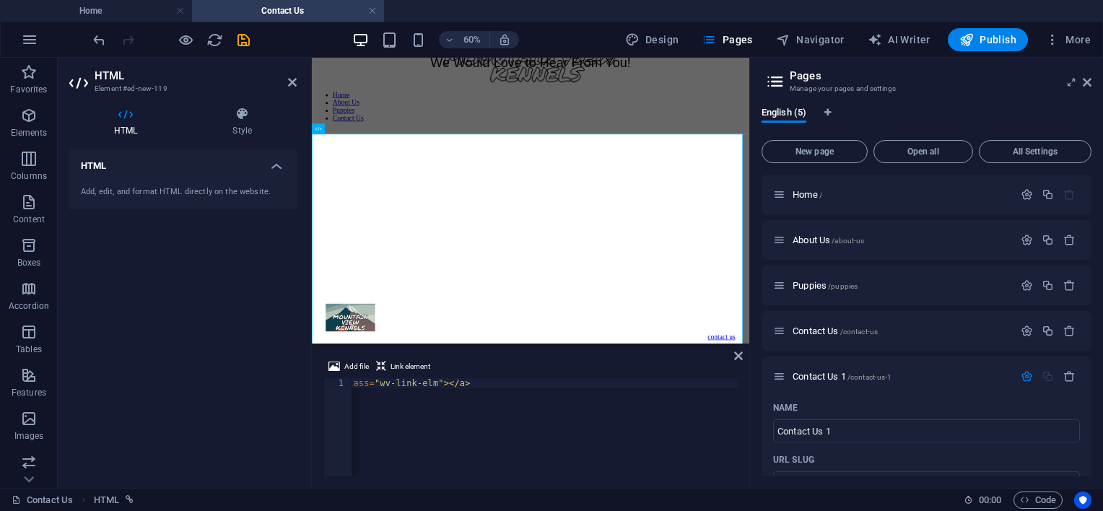
type textarea "<iframe width="640px" height="480px" src="[URL][DOMAIN_NAME]" frameborder="0" m…"
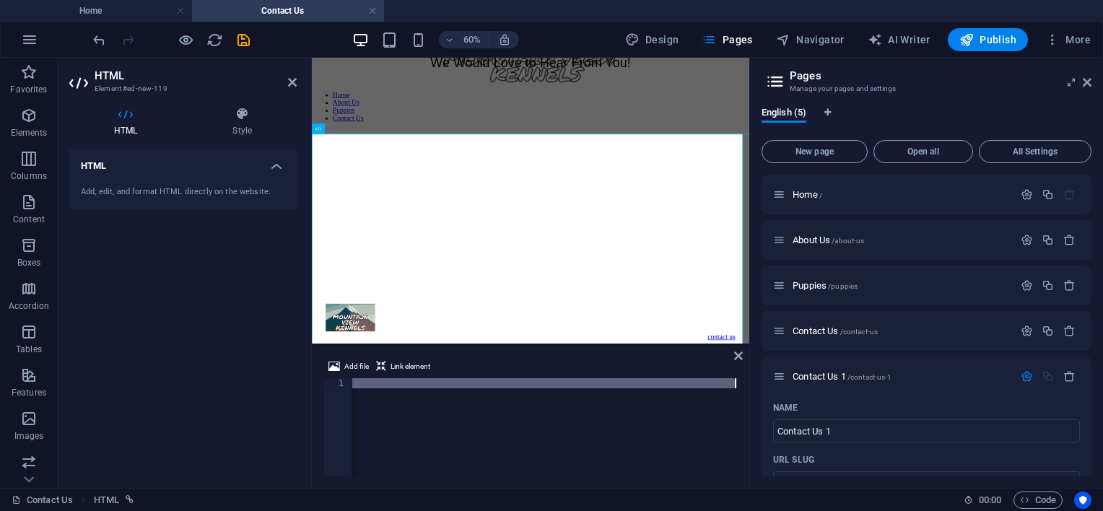
drag, startPoint x: 546, startPoint y: 384, endPoint x: 302, endPoint y: 387, distance: 244.0
click at [283, 407] on div "HTML Element #ed-new-119 HTML Style HTML Add, edit, and format HTML directly on…" at bounding box center [404, 273] width 692 height 430
click at [365, 378] on div "< iframe width = "640px" height = "480px" src = "[URL][DOMAIN_NAME]" frameborde…" at bounding box center [544, 427] width 385 height 98
type textarea "<iframe width="640px" height="480px" src="[URL][DOMAIN_NAME]" frameborder="0" m…"
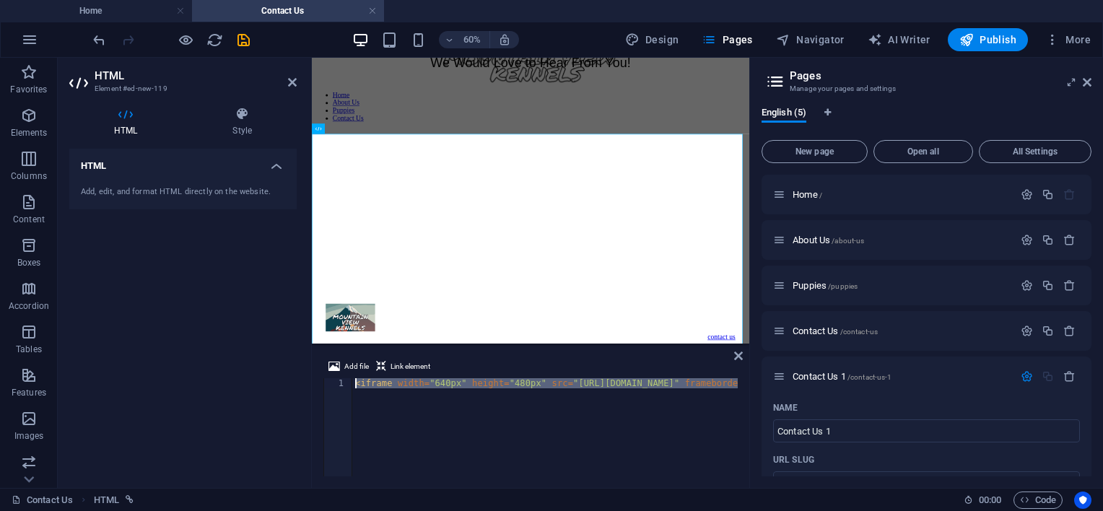
drag, startPoint x: 366, startPoint y: 378, endPoint x: 297, endPoint y: 381, distance: 68.6
click at [297, 381] on div "HTML Element #ed-new-119 HTML Style HTML Add, edit, and format HTML directly on…" at bounding box center [404, 273] width 692 height 430
click at [508, 387] on div "< iframe width = "640px" height = "480px" src = "[URL][DOMAIN_NAME]" frameborde…" at bounding box center [544, 427] width 385 height 98
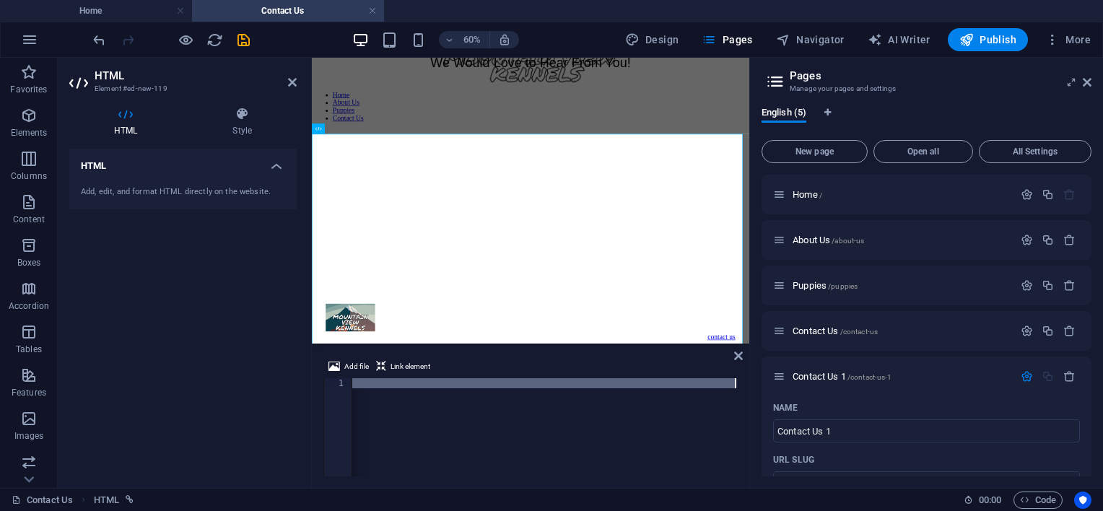
scroll to position [0, 1687]
drag, startPoint x: 504, startPoint y: 384, endPoint x: 488, endPoint y: 387, distance: 16.1
click at [503, 384] on div "< iframe width = "640px" height = "480px" src = "[URL][DOMAIN_NAME]" frameborde…" at bounding box center [544, 427] width 385 height 98
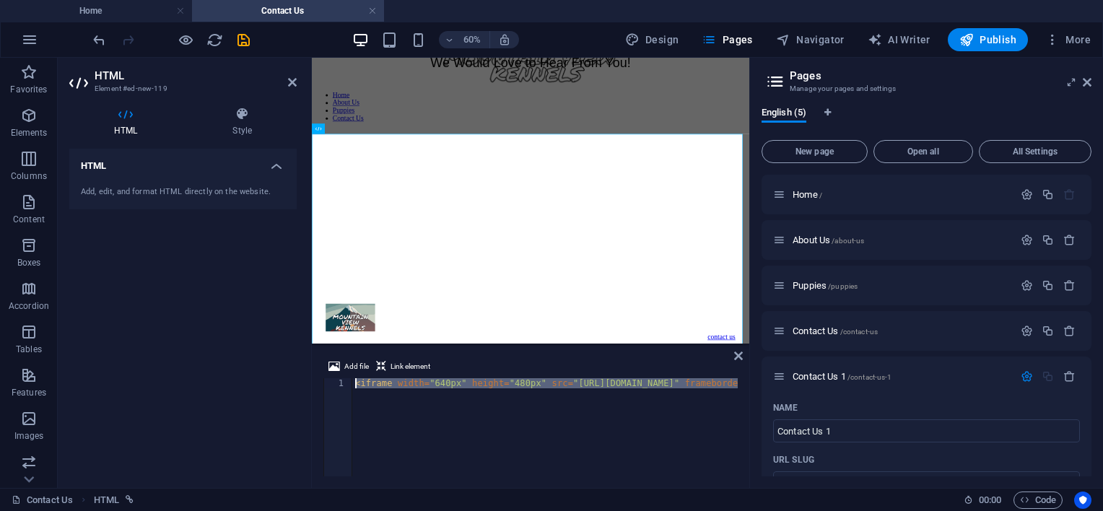
drag, startPoint x: 477, startPoint y: 388, endPoint x: 266, endPoint y: 347, distance: 215.3
click at [266, 347] on div "HTML Element #ed-new-119 HTML Style HTML Add, edit, and format HTML directly on…" at bounding box center [404, 273] width 692 height 430
click at [520, 385] on div "< iframe width = "640px" height = "480px" src = "[URL][DOMAIN_NAME]" frameborde…" at bounding box center [544, 427] width 385 height 98
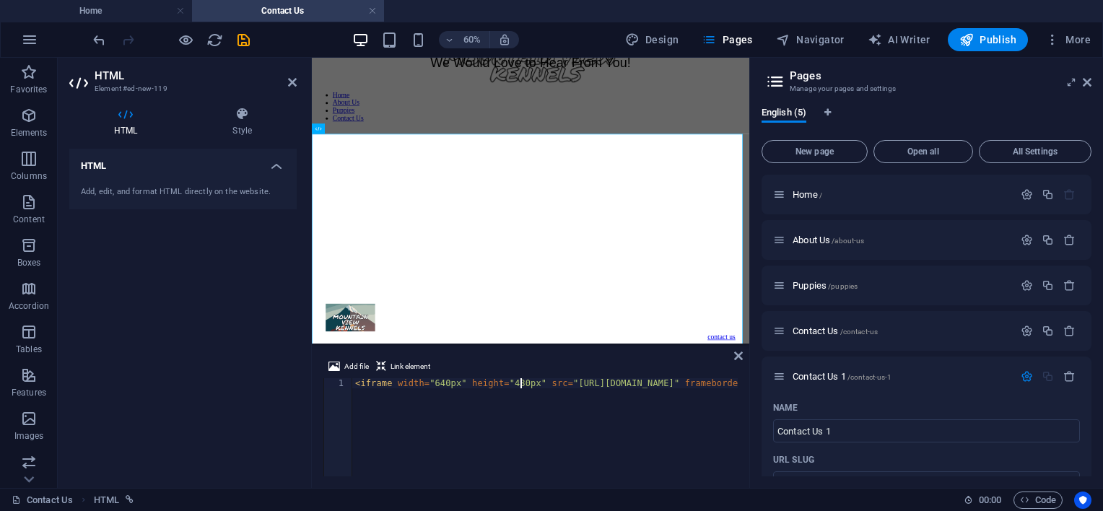
type textarea "<iframe width="640px" height="800px" src="[URL][DOMAIN_NAME]" frameborder="0" m…"
click at [707, 362] on div "Add file Link element" at bounding box center [530, 368] width 414 height 21
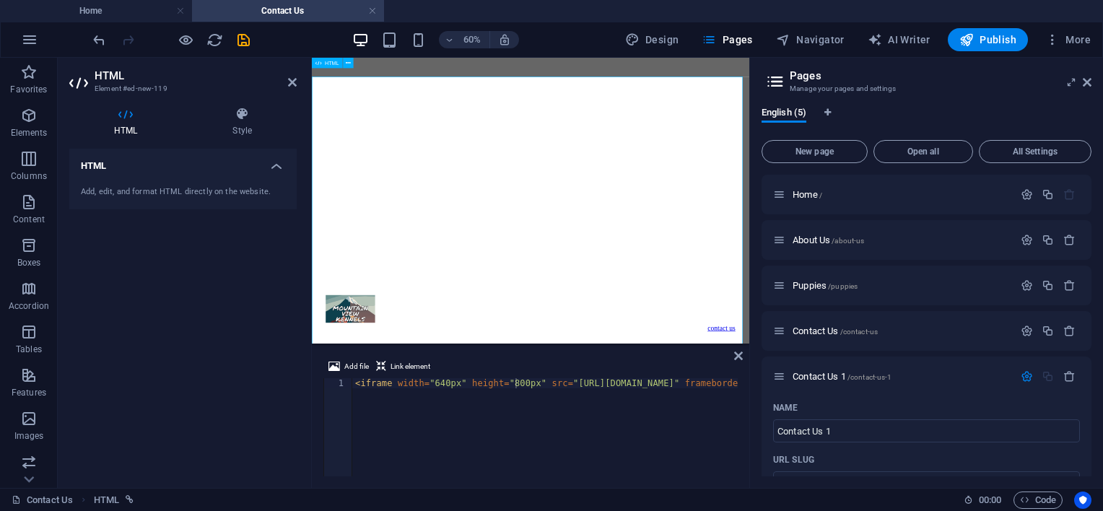
scroll to position [274, 0]
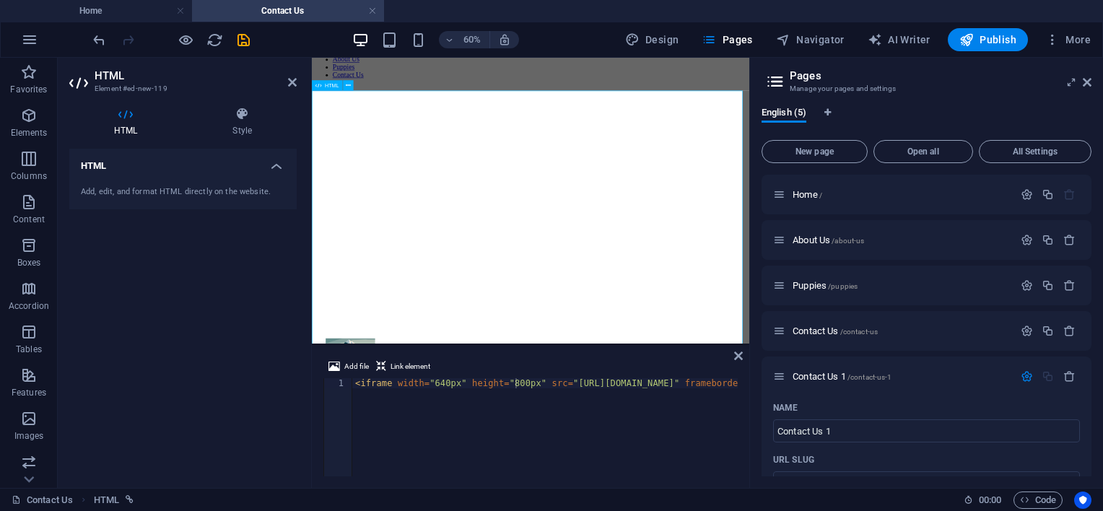
click at [956, 424] on div at bounding box center [677, 256] width 718 height 479
click at [742, 354] on icon at bounding box center [738, 356] width 9 height 12
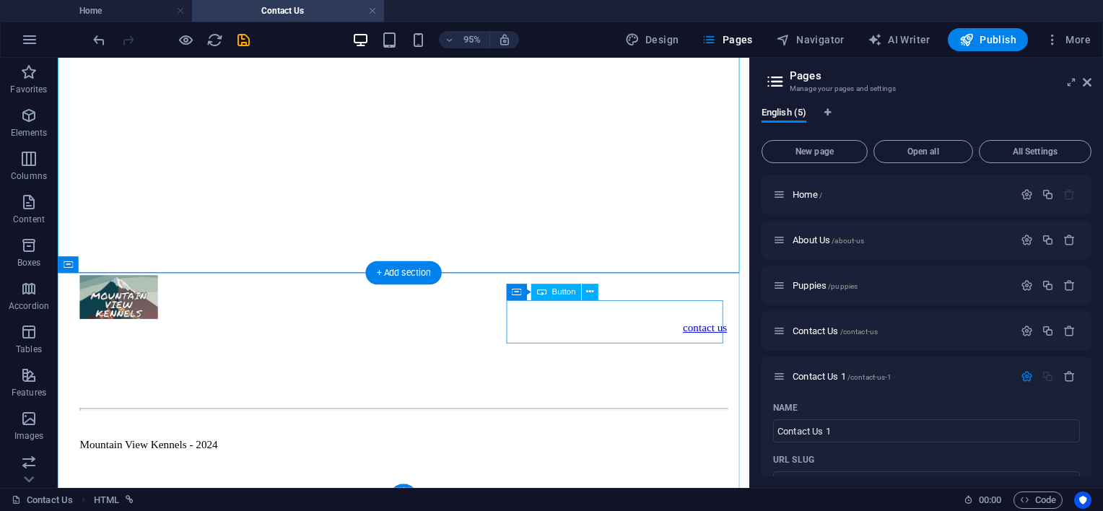
scroll to position [563, 0]
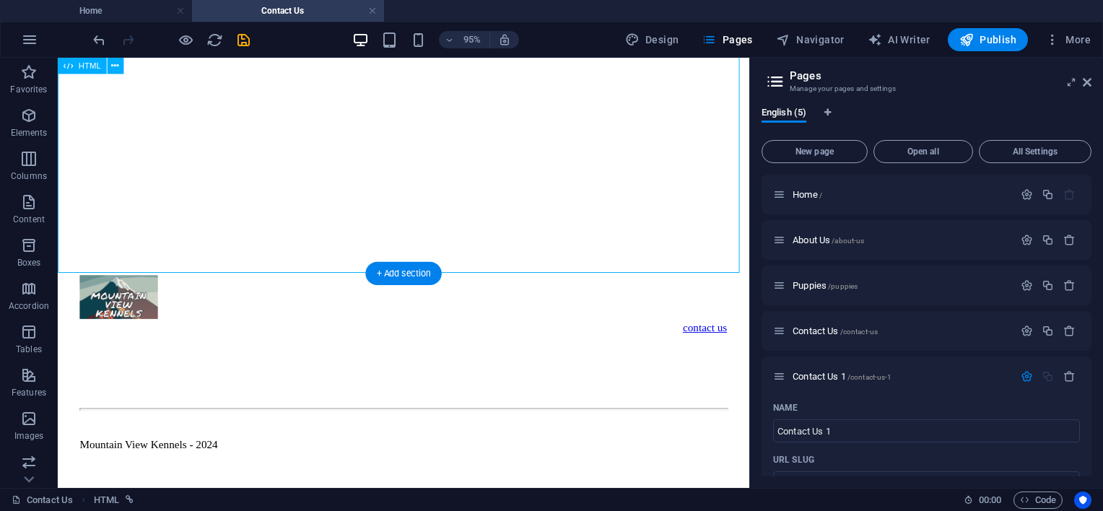
click at [664, 258] on div at bounding box center [422, 30] width 716 height 456
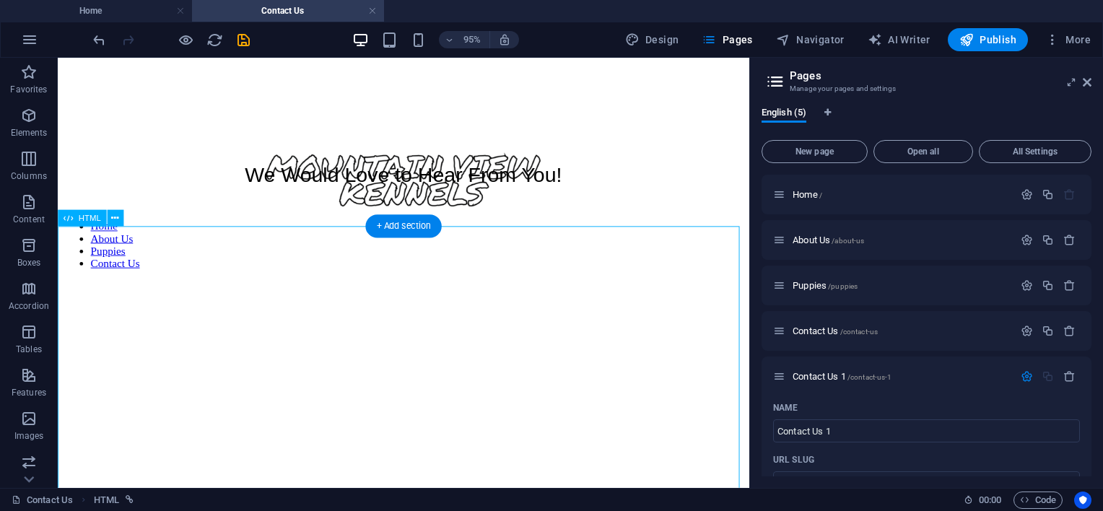
scroll to position [58, 0]
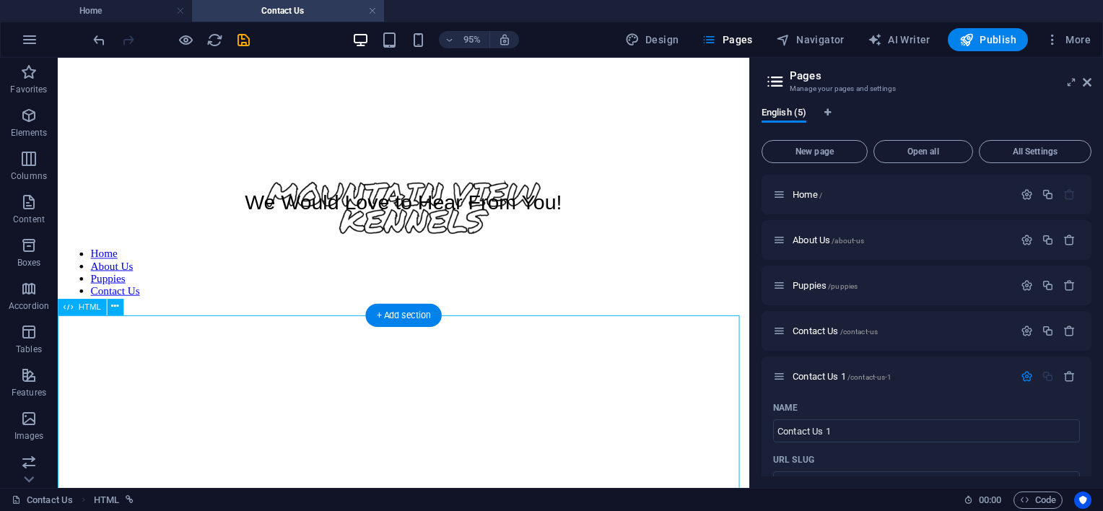
click at [624, 346] on div at bounding box center [422, 462] width 716 height 456
click at [616, 352] on div at bounding box center [422, 462] width 716 height 456
click at [677, 336] on div at bounding box center [422, 462] width 716 height 456
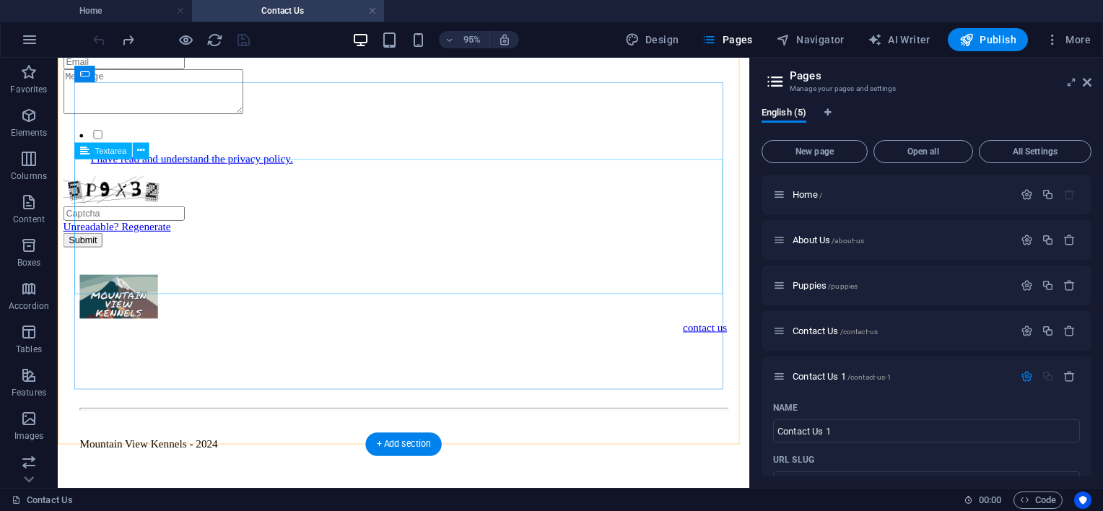
scroll to position [361, 0]
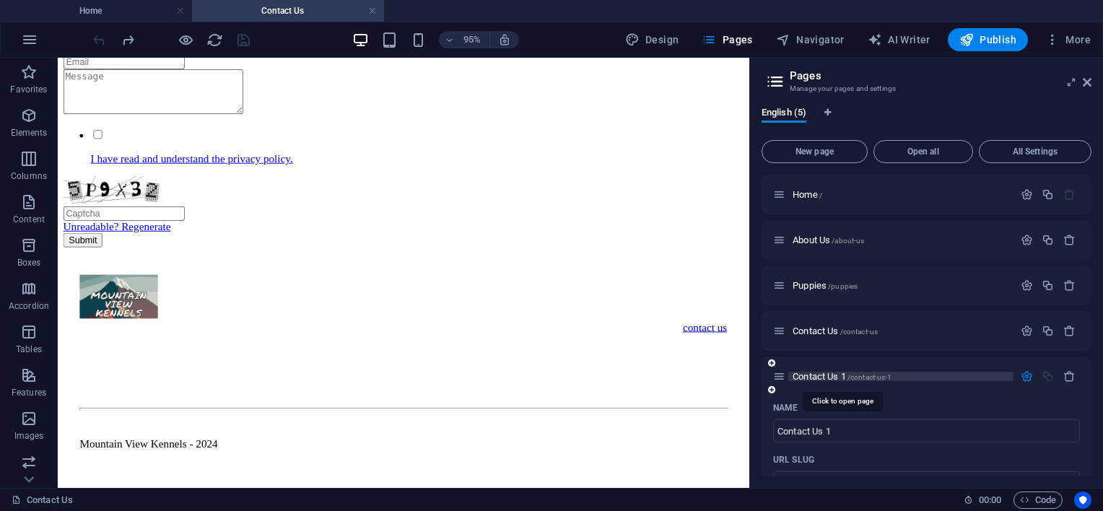
click at [834, 375] on span "Contact Us 1 /contact-us-1" at bounding box center [842, 376] width 99 height 11
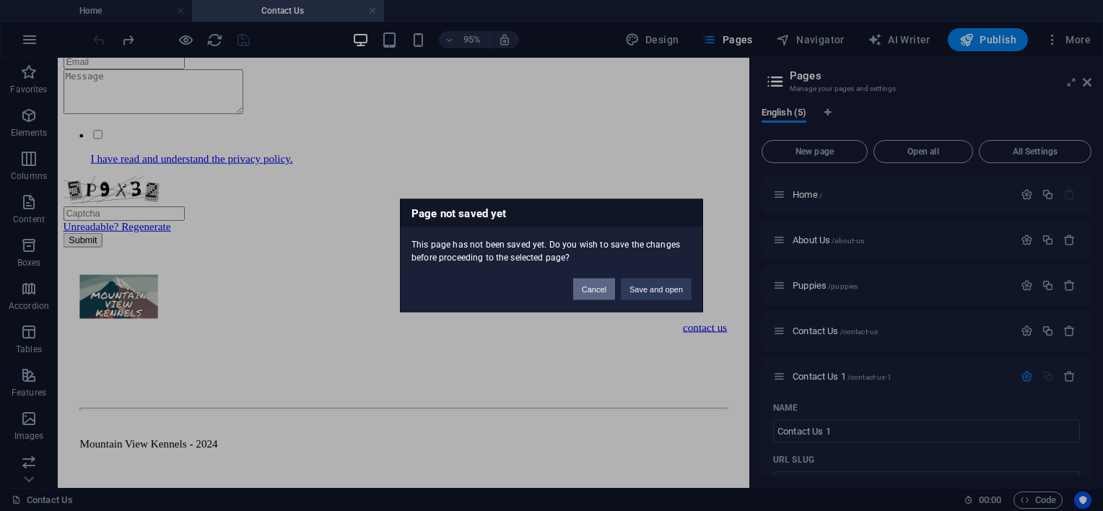
click at [607, 292] on button "Cancel" at bounding box center [594, 290] width 42 height 22
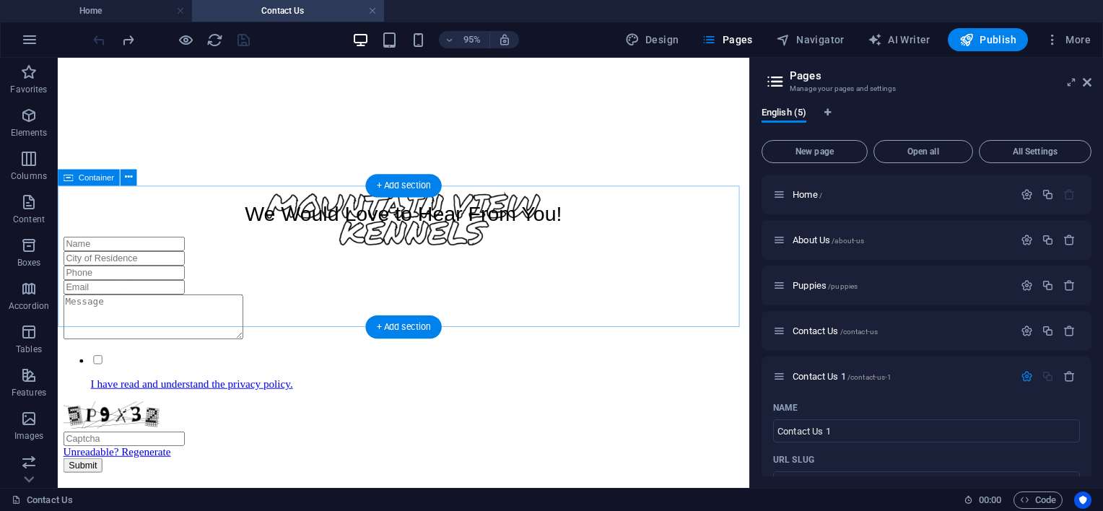
scroll to position [0, 0]
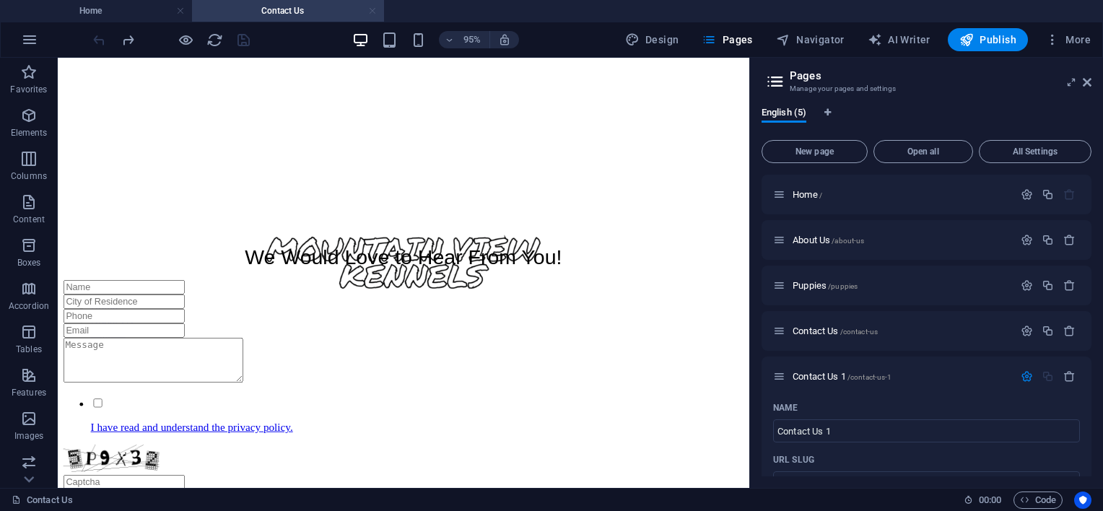
click at [374, 12] on link at bounding box center [372, 11] width 9 height 14
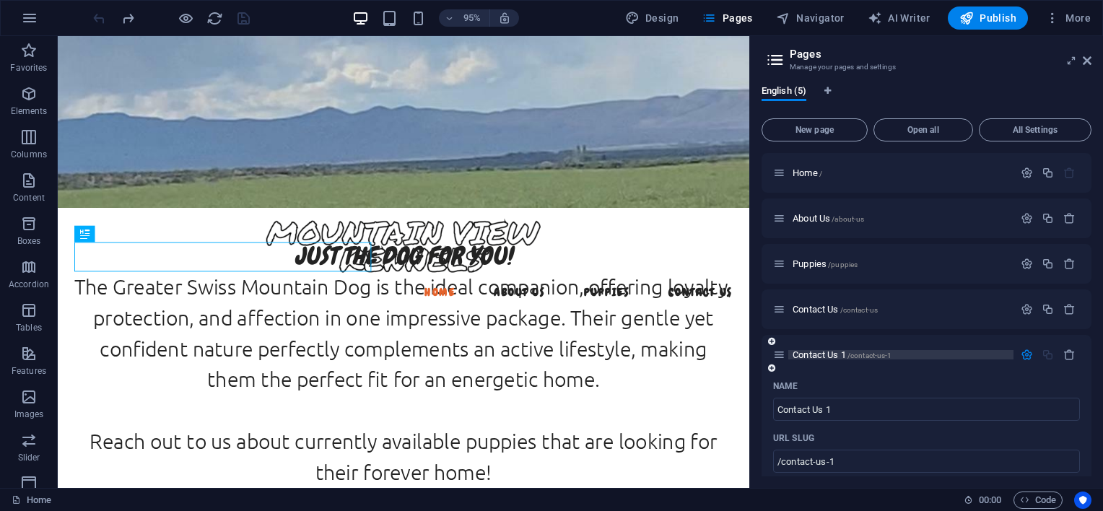
click at [829, 355] on span "Contact Us 1 /contact-us-1" at bounding box center [842, 354] width 99 height 11
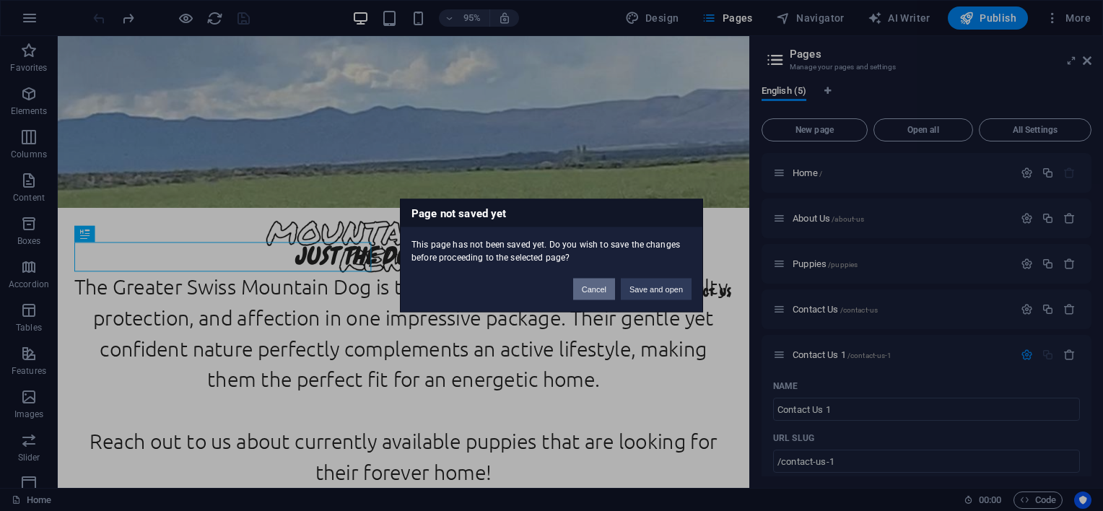
click at [607, 289] on button "Cancel" at bounding box center [594, 290] width 42 height 22
